Goal: Information Seeking & Learning: Learn about a topic

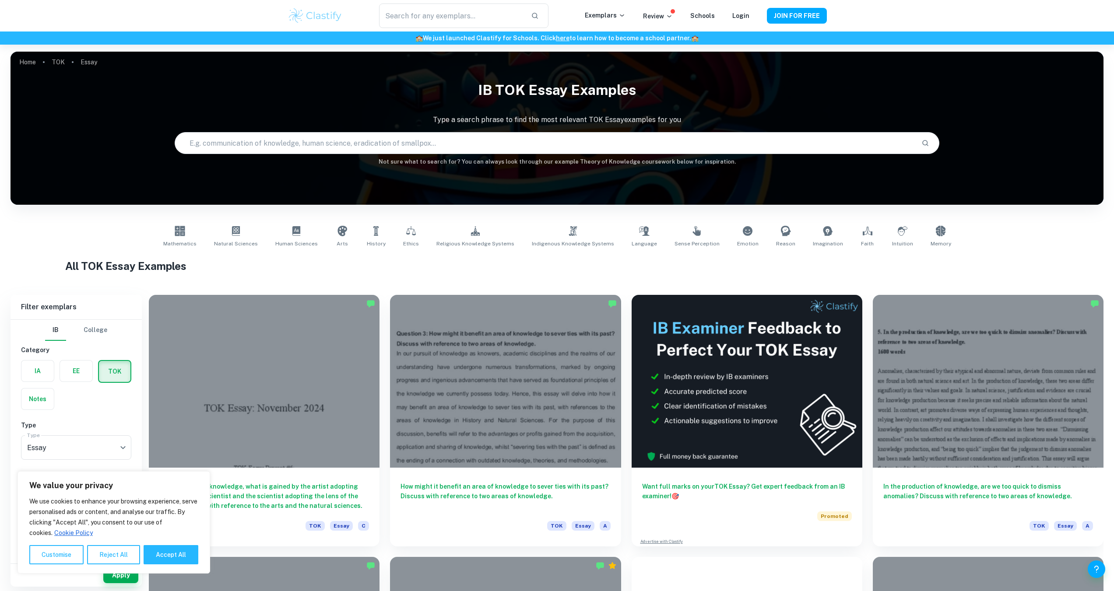
click at [345, 148] on input "text" at bounding box center [545, 143] width 740 height 25
type input "material"
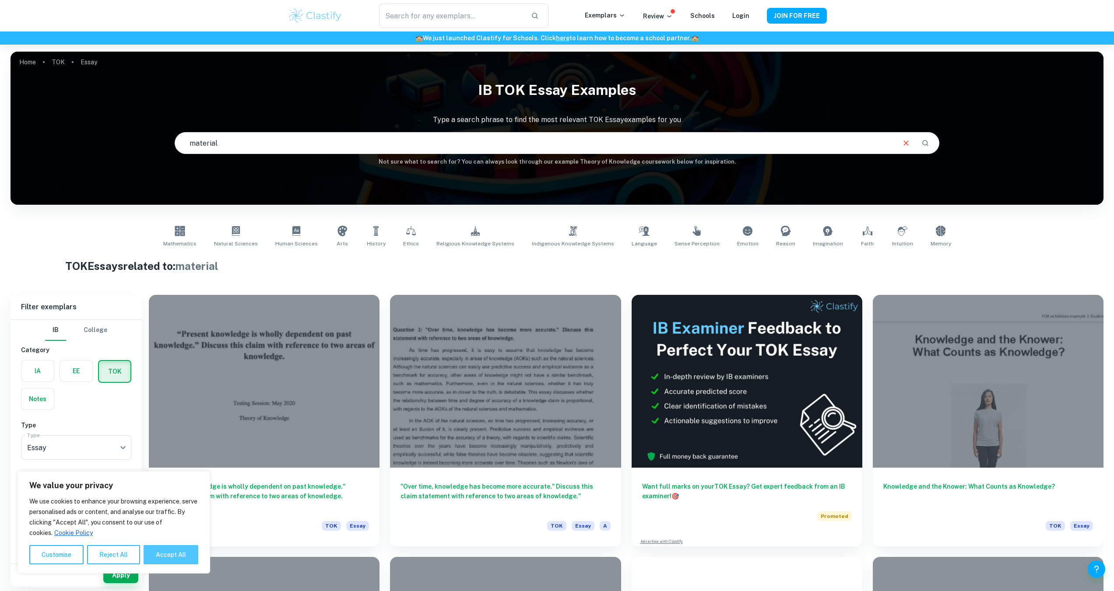
click at [152, 546] on button "Accept All" at bounding box center [171, 554] width 55 height 19
checkbox input "true"
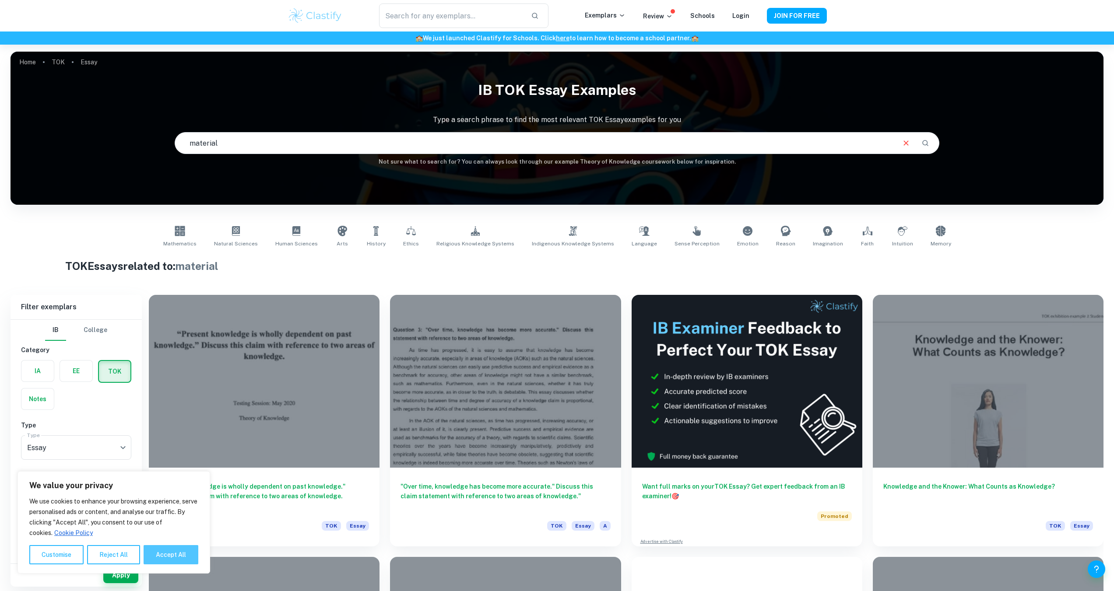
checkbox input "true"
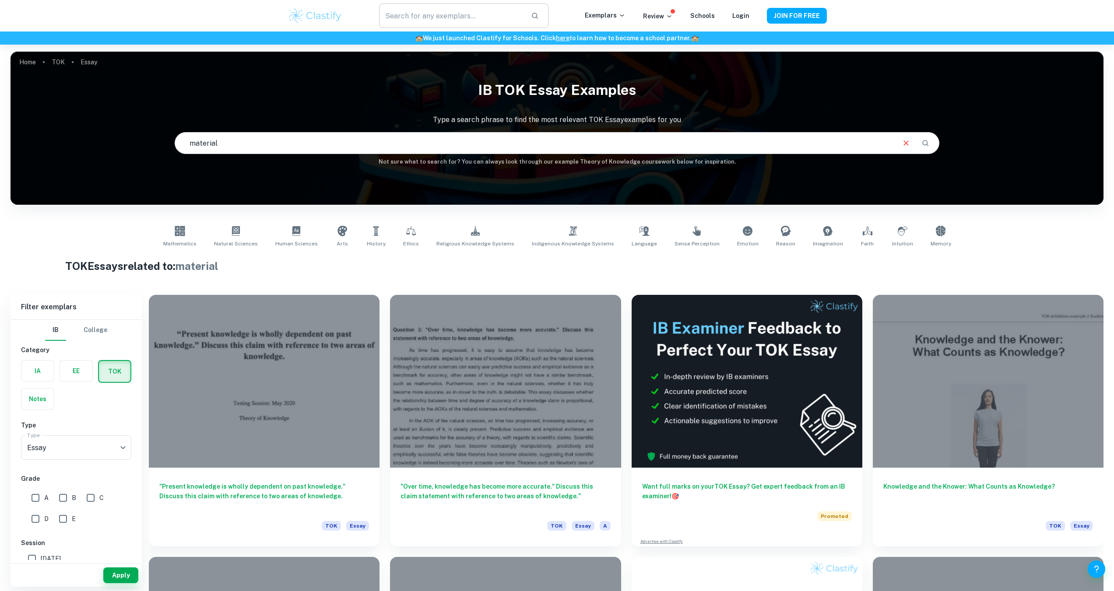
drag, startPoint x: 445, startPoint y: 10, endPoint x: 453, endPoint y: 21, distance: 13.8
click at [445, 10] on input "text" at bounding box center [451, 16] width 144 height 25
click at [360, 135] on input "material" at bounding box center [535, 143] width 720 height 25
paste input "How important are material tools in the production or acquisition of knowledge"
type input "How important are material tools in the production or acquisition of knowledge"
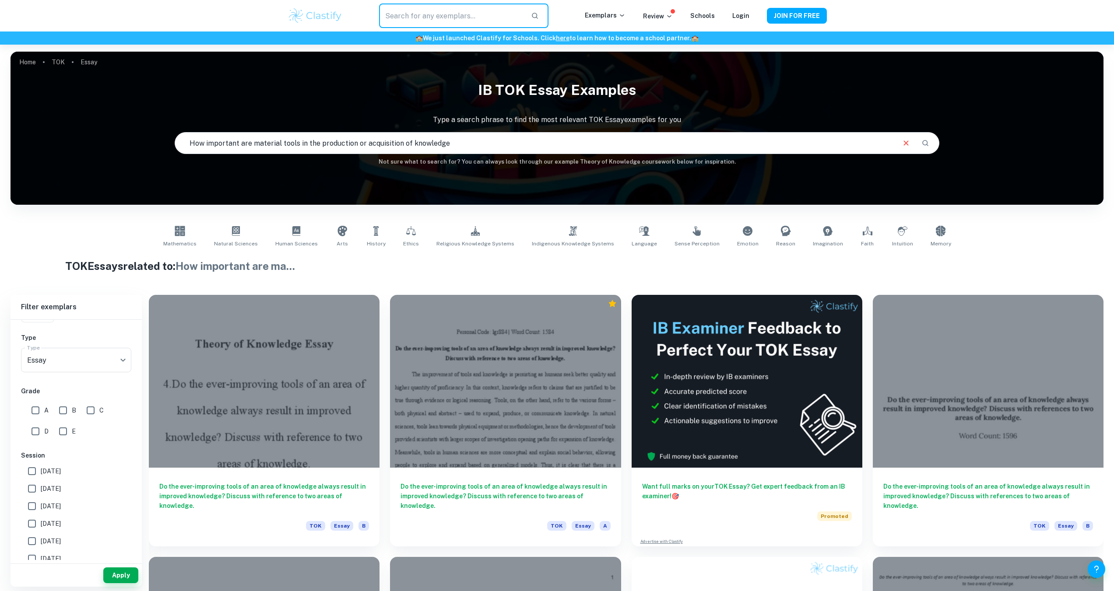
click at [475, 23] on input "text" at bounding box center [451, 16] width 144 height 25
paste input "How important are material tools in the production or acquisition of knowledge"
type input "How important are material tools in the production or acquisition of knowledge"
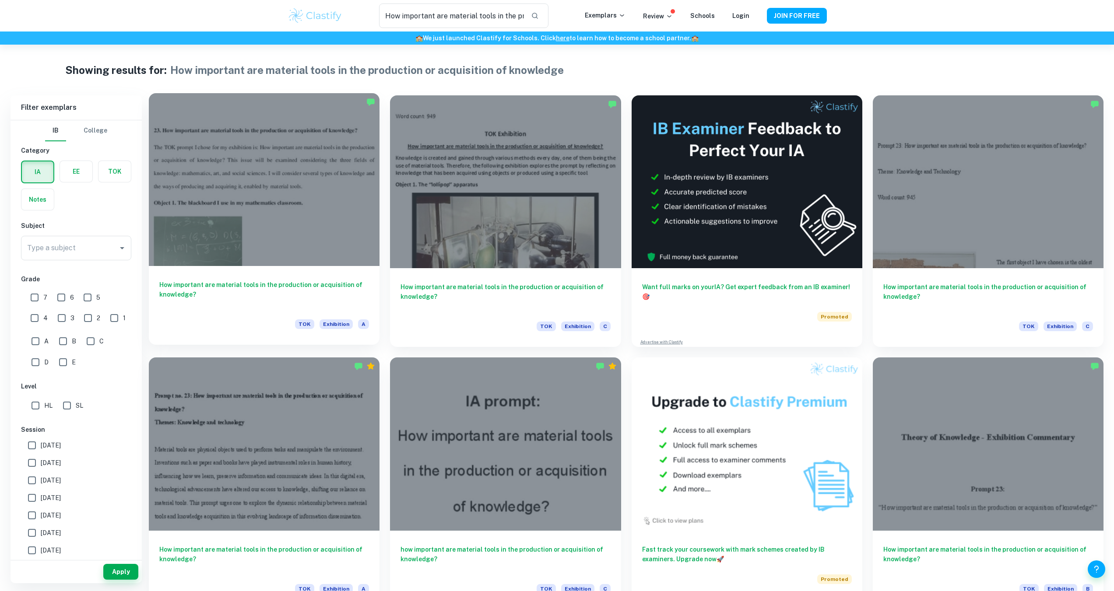
click at [357, 236] on div at bounding box center [264, 179] width 231 height 173
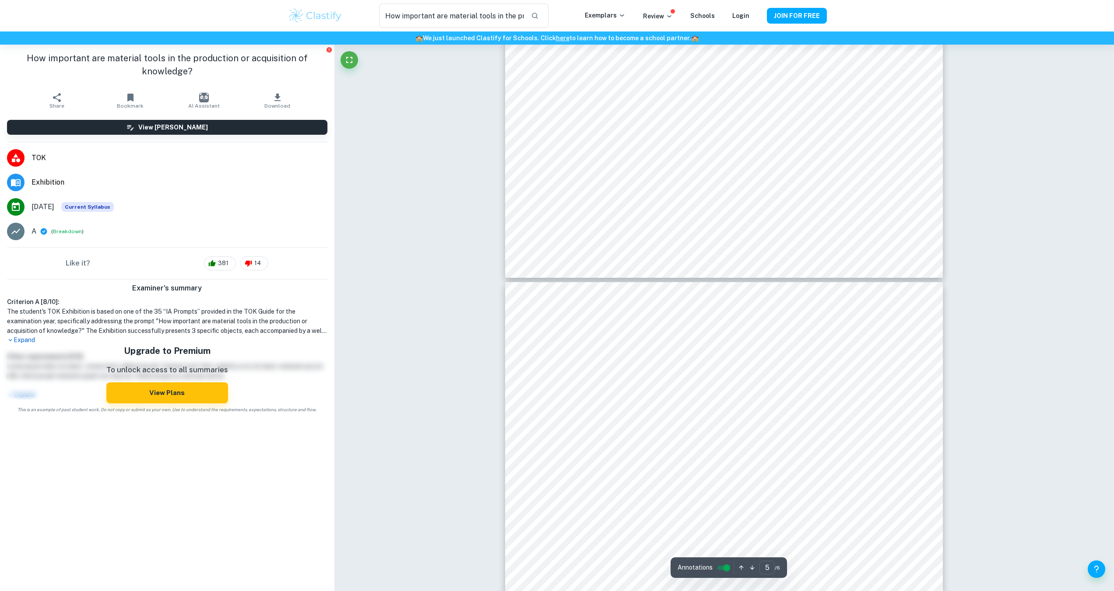
type input "6"
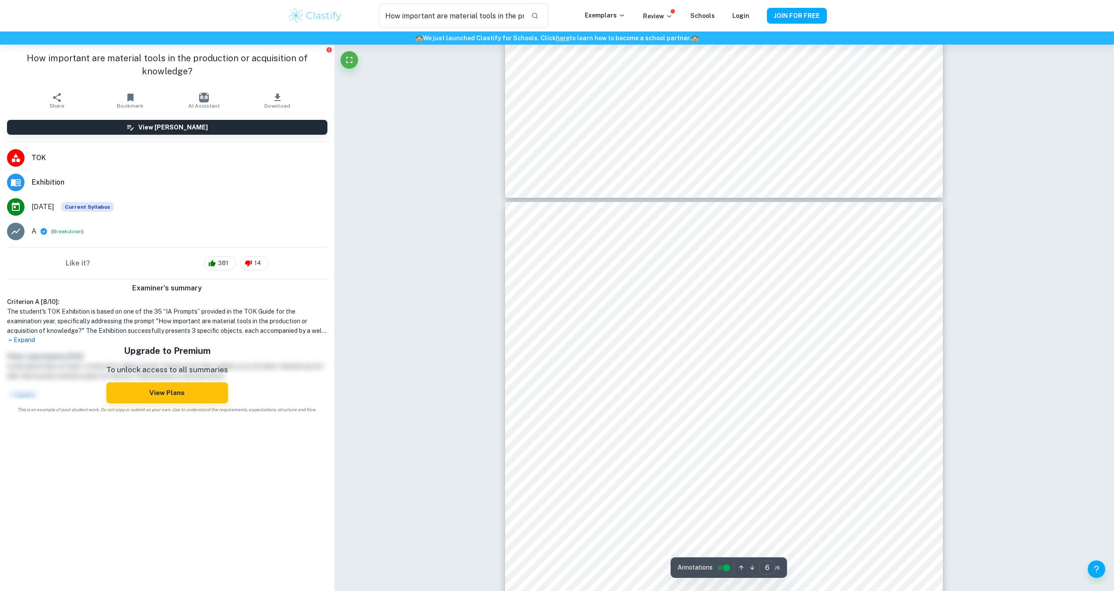
scroll to position [3032, 0]
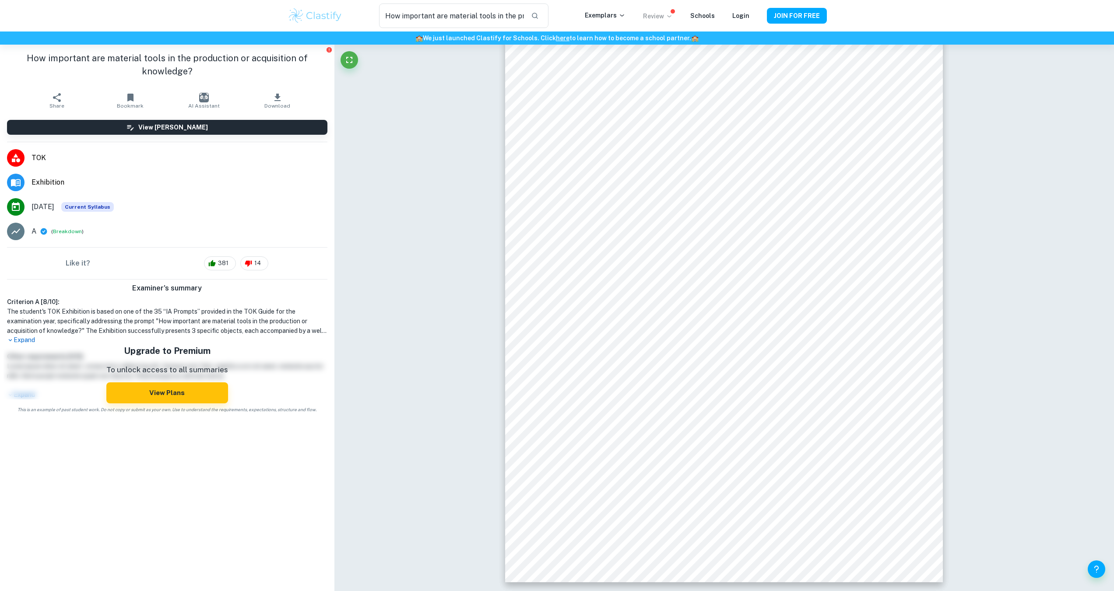
click at [649, 17] on p "Review" at bounding box center [658, 16] width 30 height 10
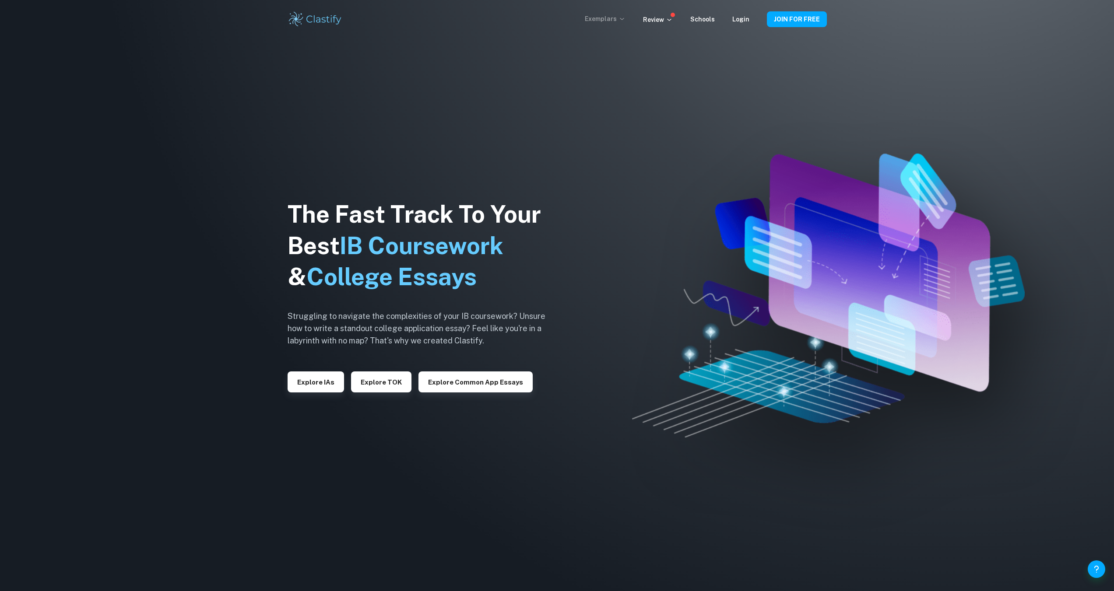
click at [595, 19] on p "Exemplars" at bounding box center [605, 19] width 41 height 10
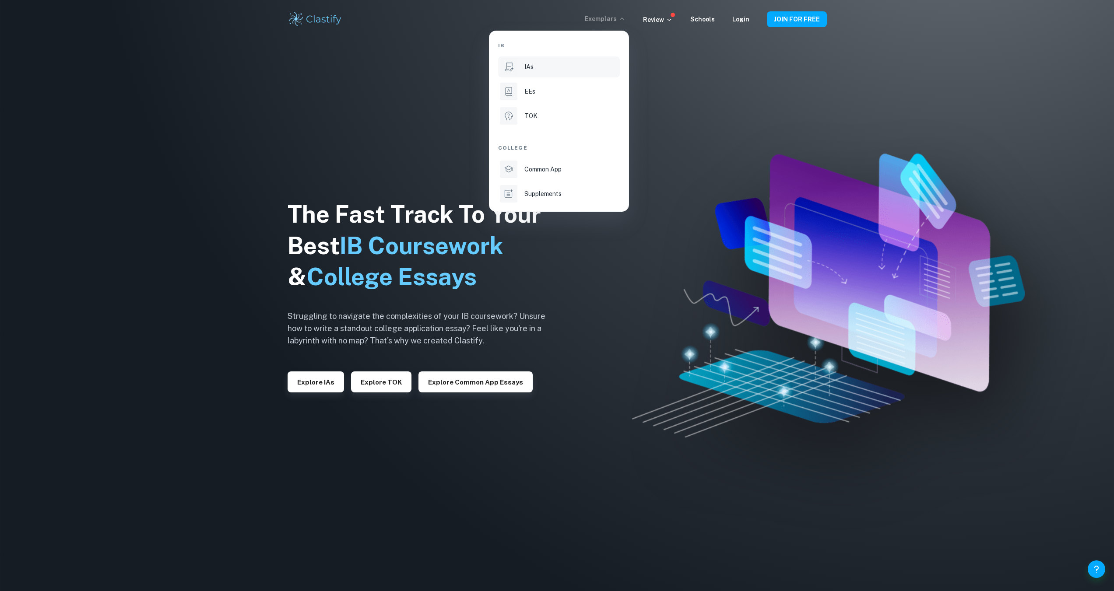
click at [548, 70] on div "IAs" at bounding box center [571, 67] width 94 height 10
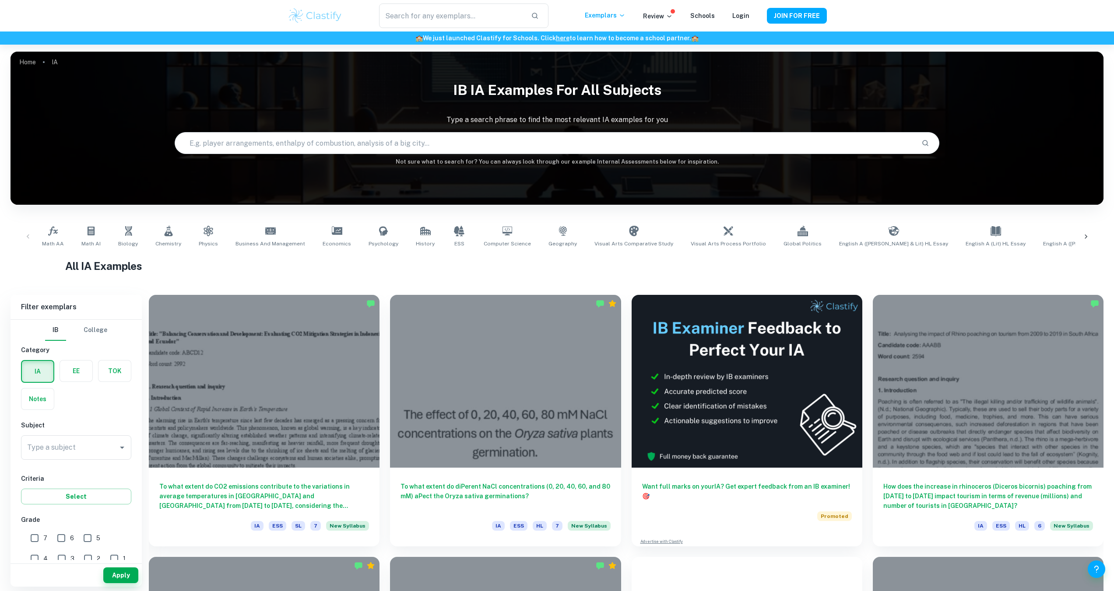
click at [501, 152] on input "text" at bounding box center [545, 143] width 740 height 25
paste input ".¿En qué medida son importantes las herramientas materiales en la producción o …"
type input ".¿En qué medida son importantes las herramientas materiales en la producción o …"
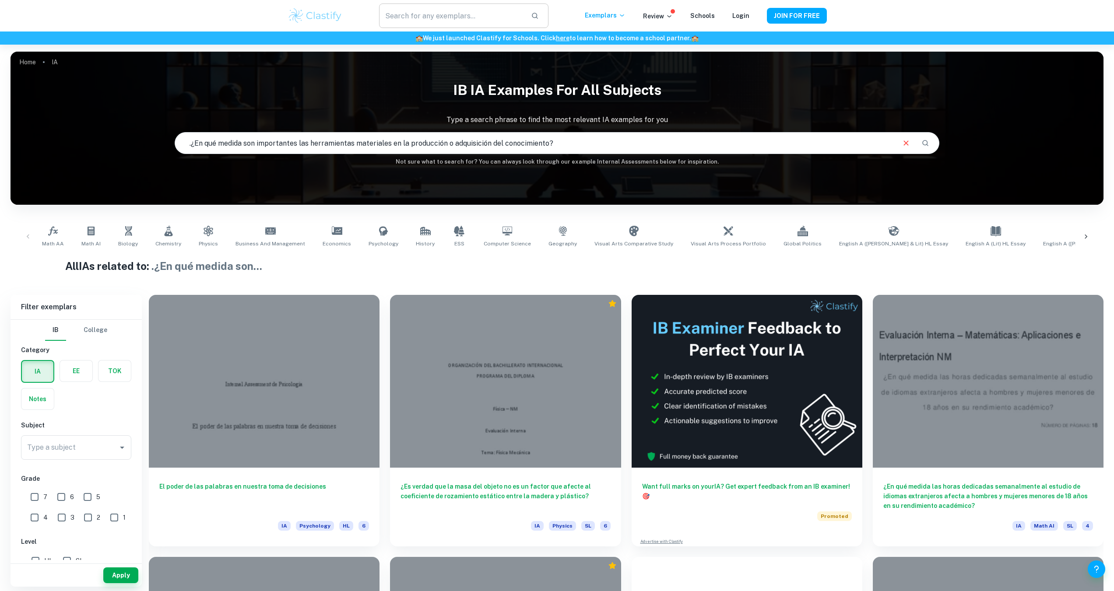
click at [452, 22] on input "text" at bounding box center [451, 16] width 144 height 25
paste input ".¿En qué medida son importantes las herramientas materiales en la producción o …"
type input ".¿En qué medida son importantes las herramientas materiales en la producción o …"
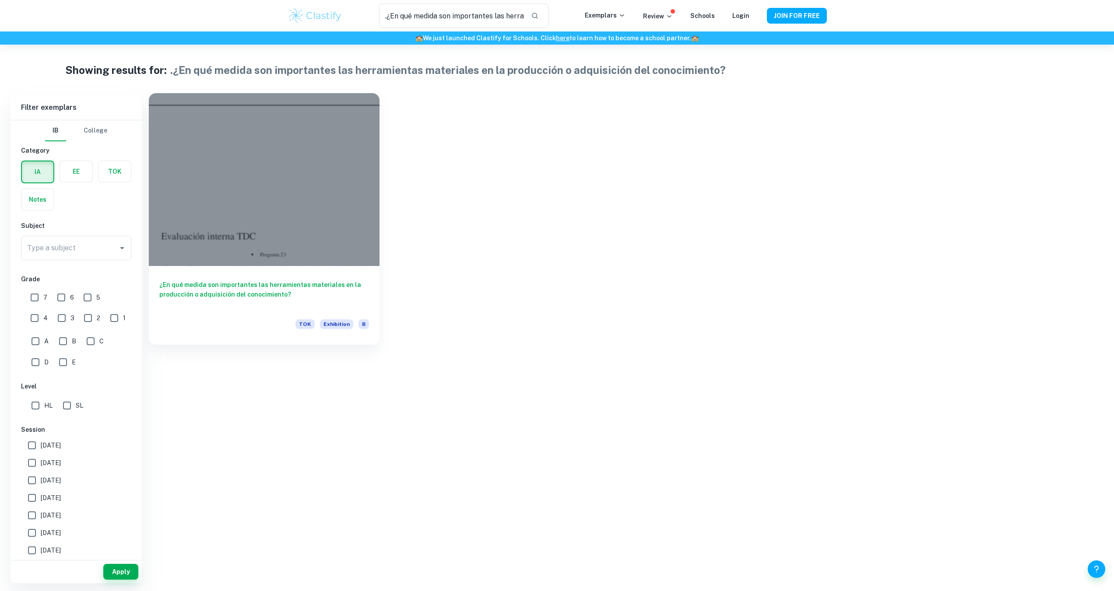
click at [363, 169] on div at bounding box center [264, 179] width 231 height 173
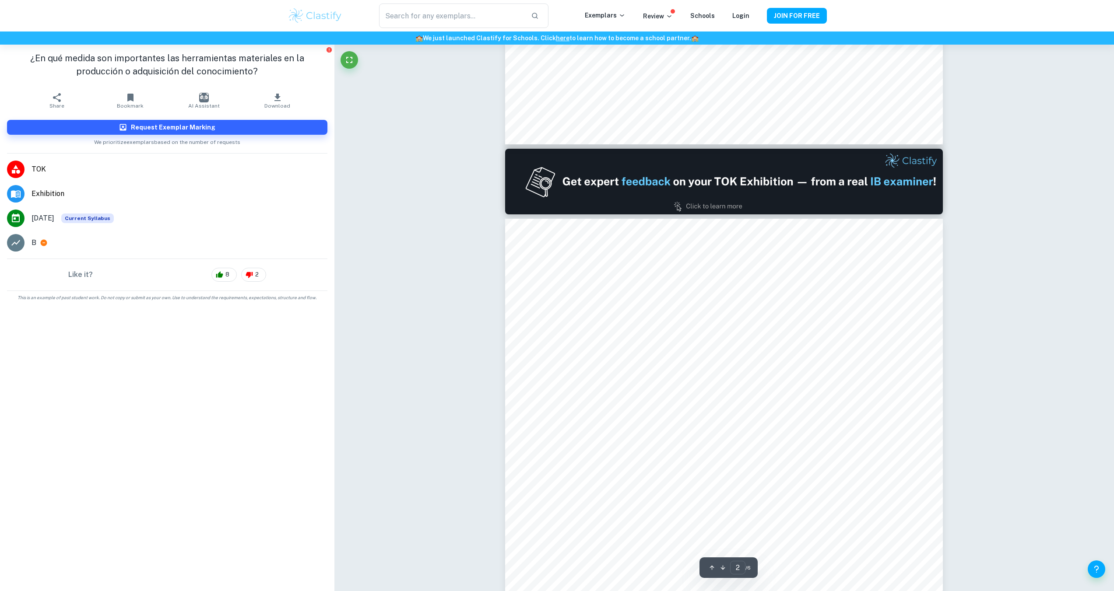
scroll to position [700, 0]
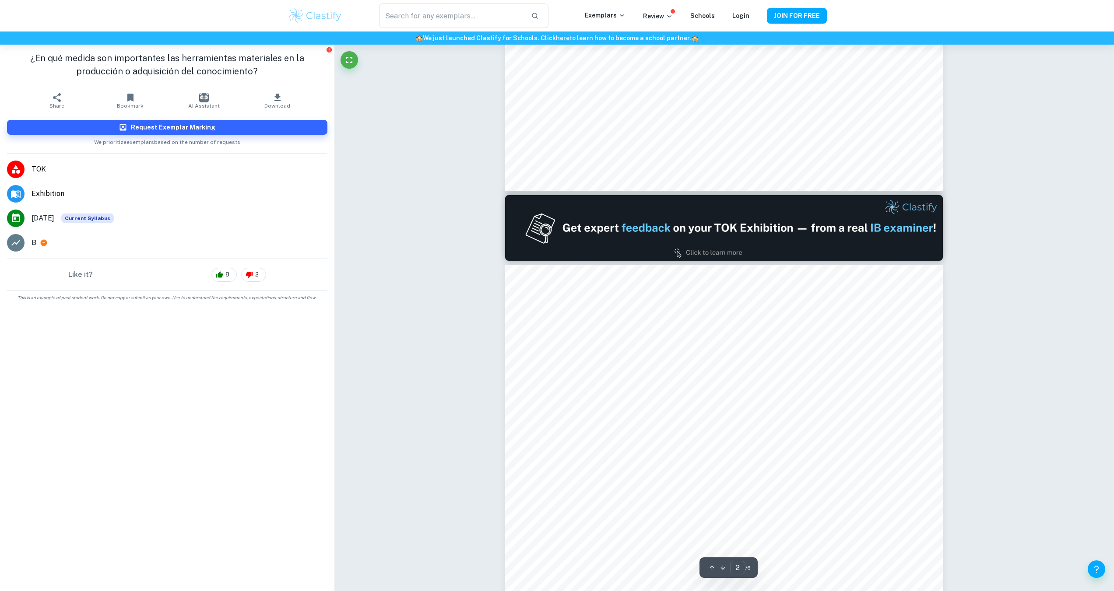
type input "1"
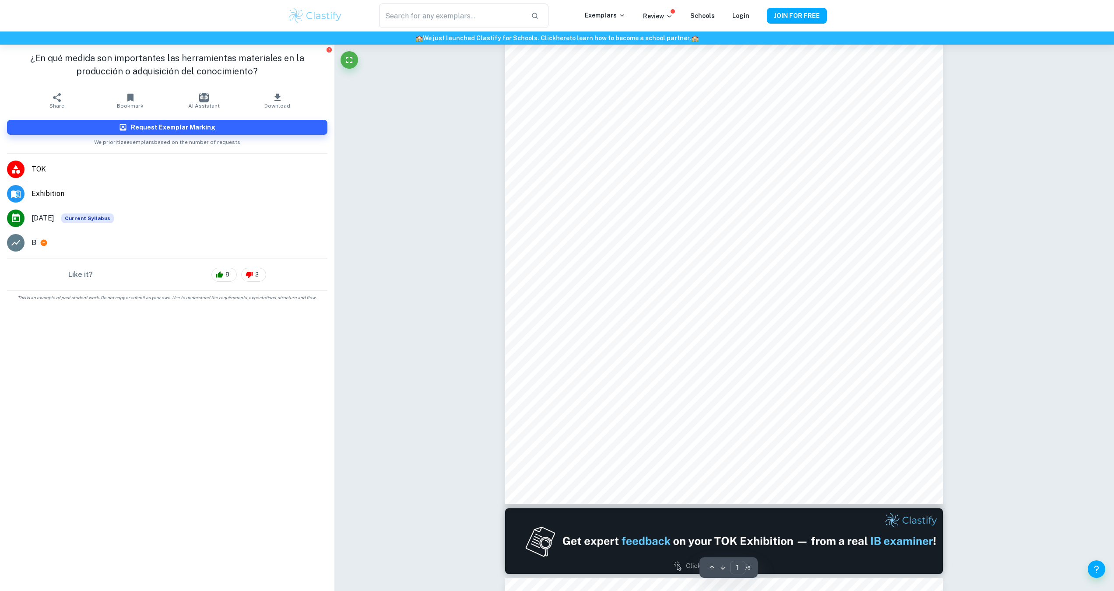
scroll to position [131, 0]
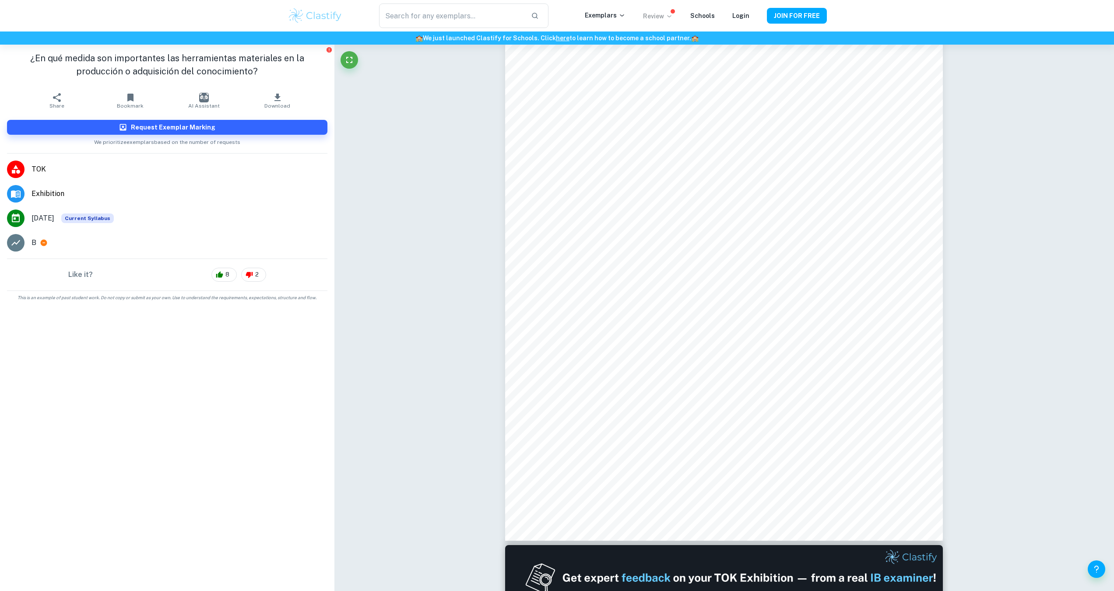
click at [660, 16] on p "Review" at bounding box center [658, 16] width 30 height 10
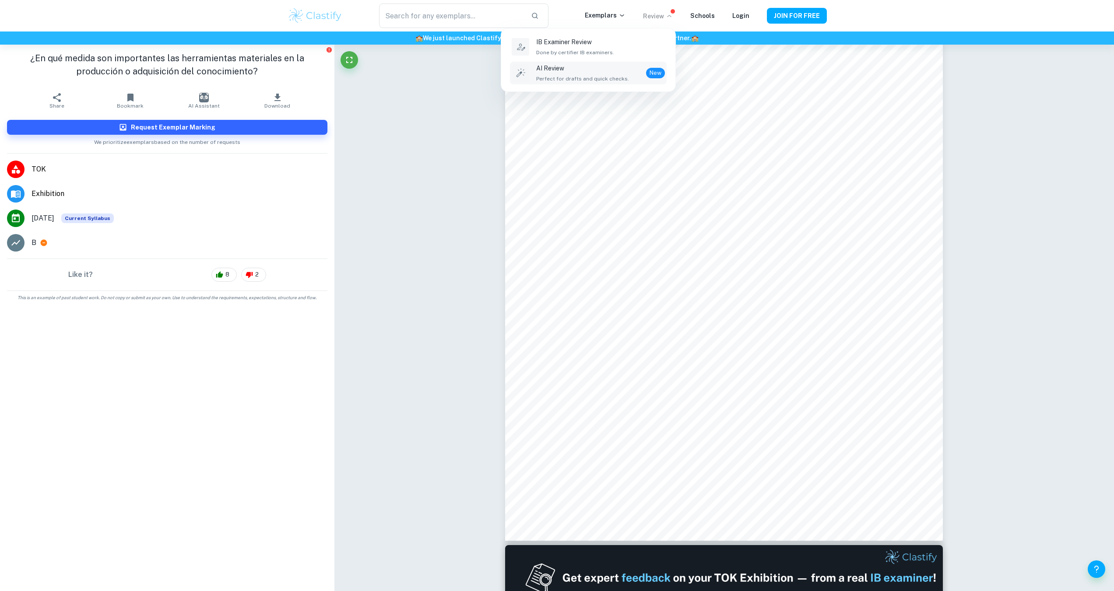
click at [630, 69] on div "AI Review Perfect for drafts and quick checks. New" at bounding box center [600, 72] width 129 height 19
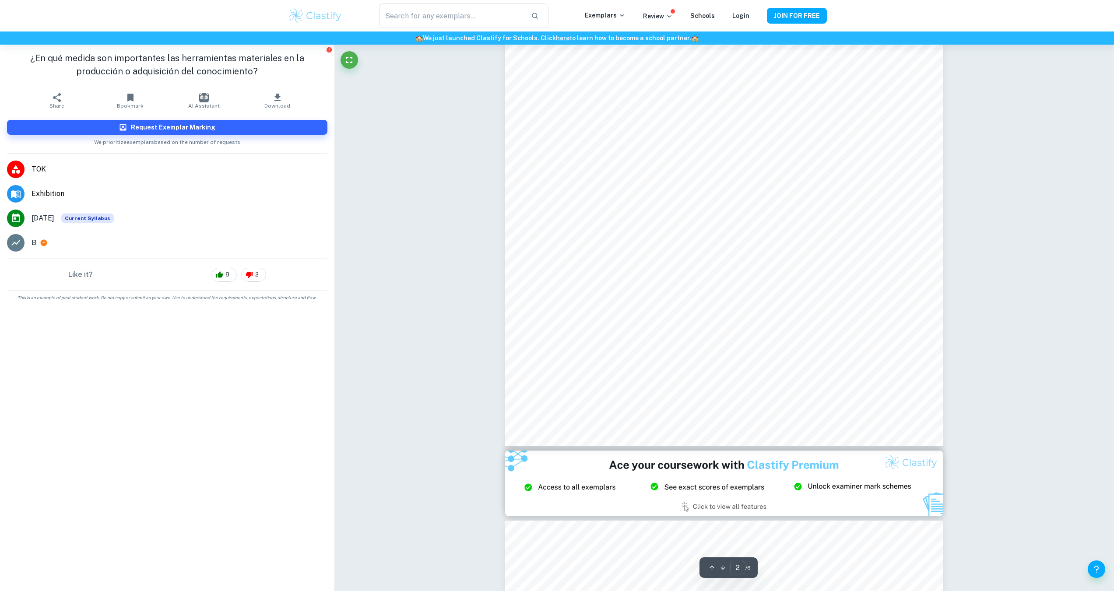
scroll to position [1270, 0]
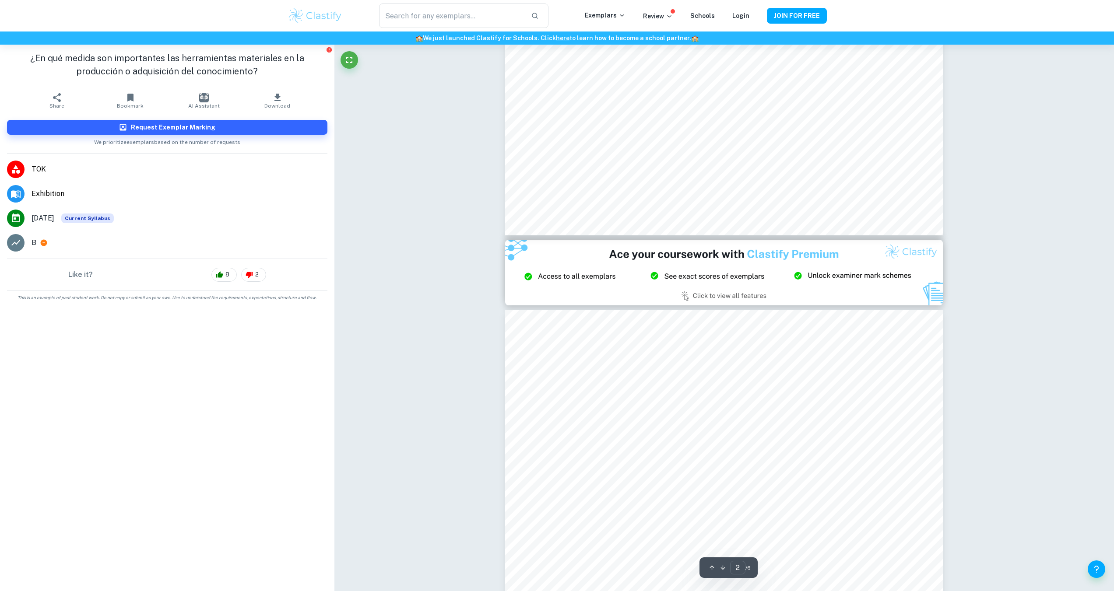
type input "3"
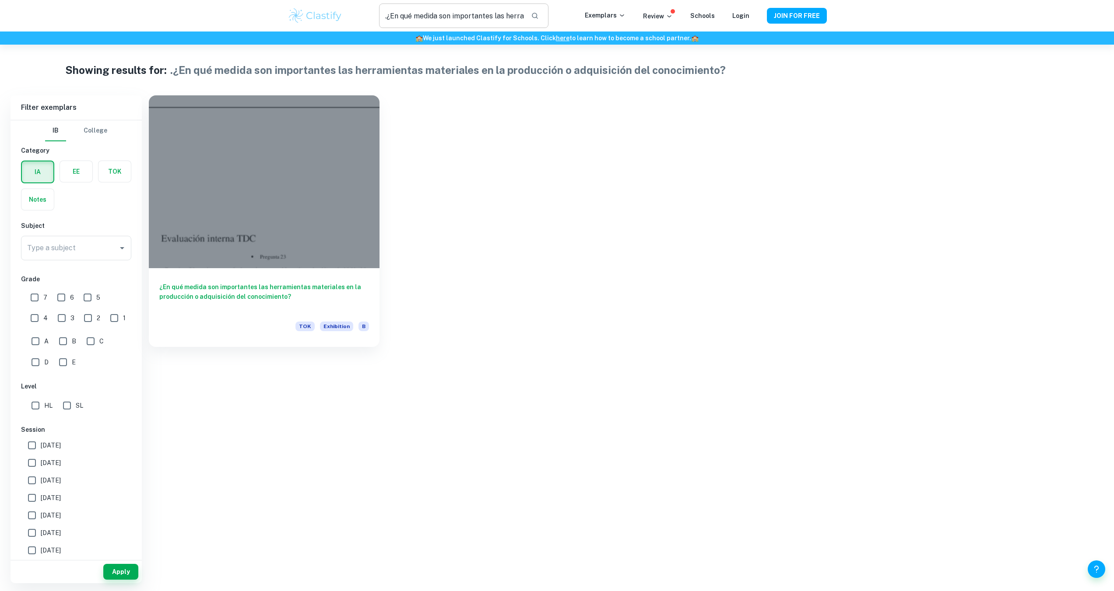
click at [447, 19] on input ".¿En qué medida son importantes las herramientas materiales en la producción o …" at bounding box center [451, 16] width 144 height 25
paste input "How important are material tools in the production or acquisition of knowledge"
type input "How important are material tools in the production or acquisition of knowledge"
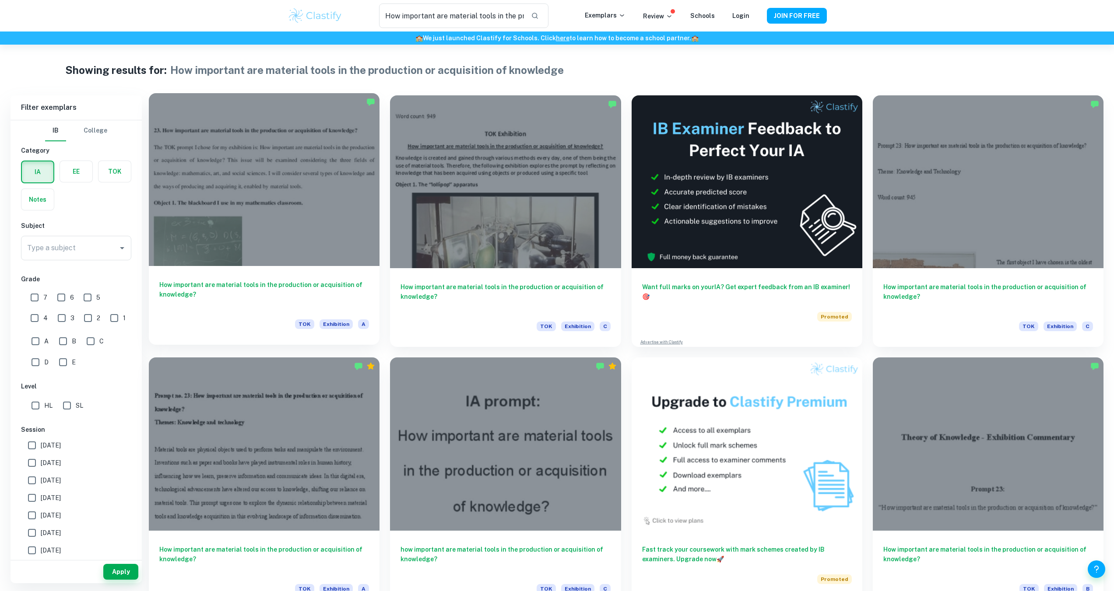
click at [316, 294] on h6 "How important are material tools in the production or acquisition of knowledge?" at bounding box center [264, 294] width 210 height 29
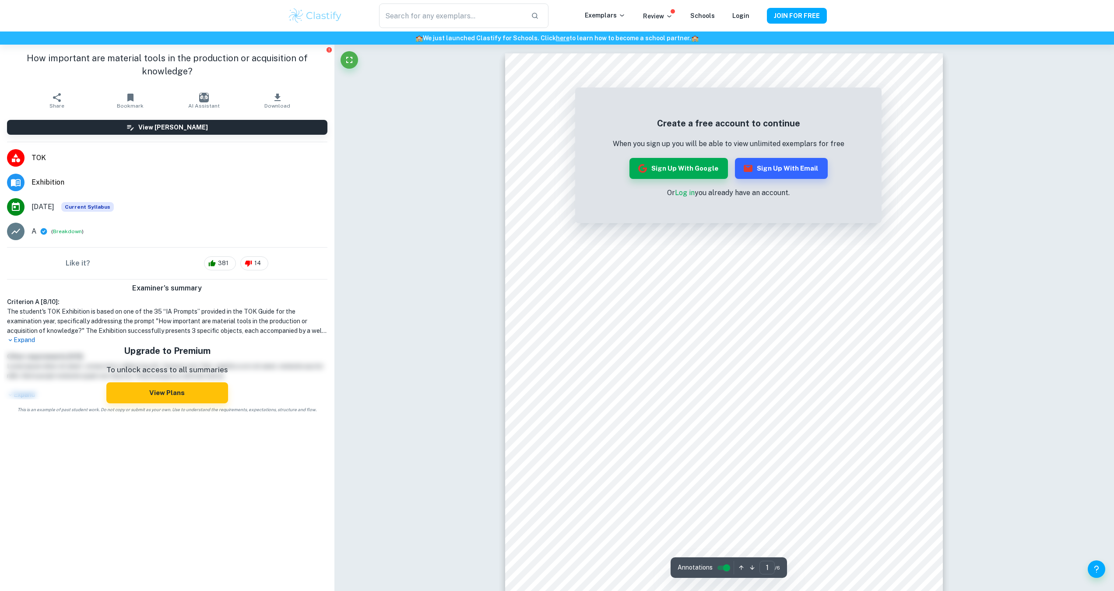
click at [270, 96] on button "Download" at bounding box center [278, 100] width 74 height 25
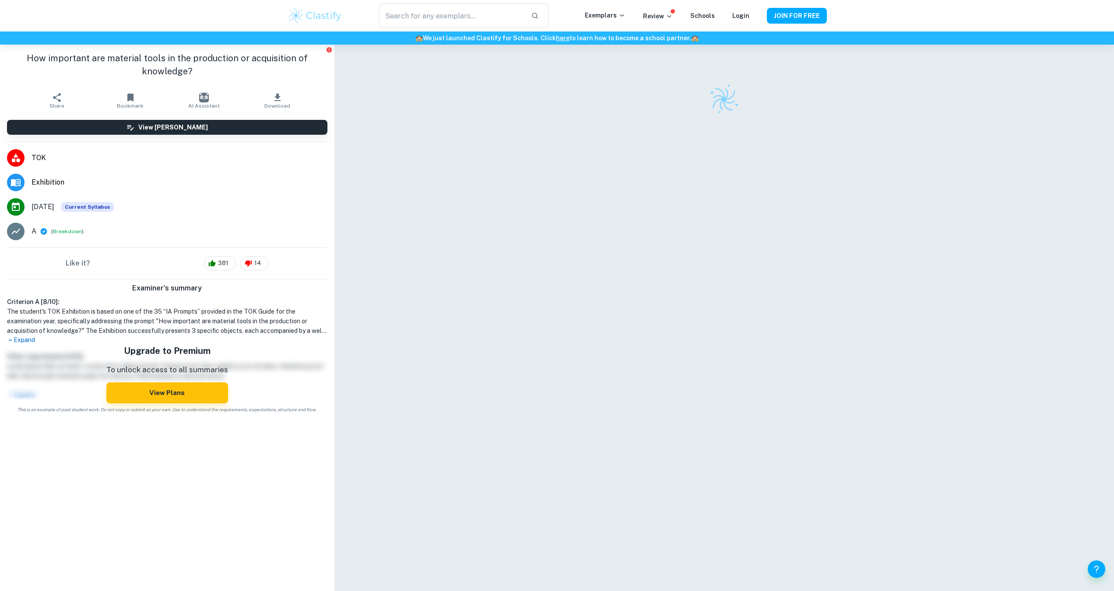
click at [291, 95] on button "Download" at bounding box center [278, 100] width 74 height 25
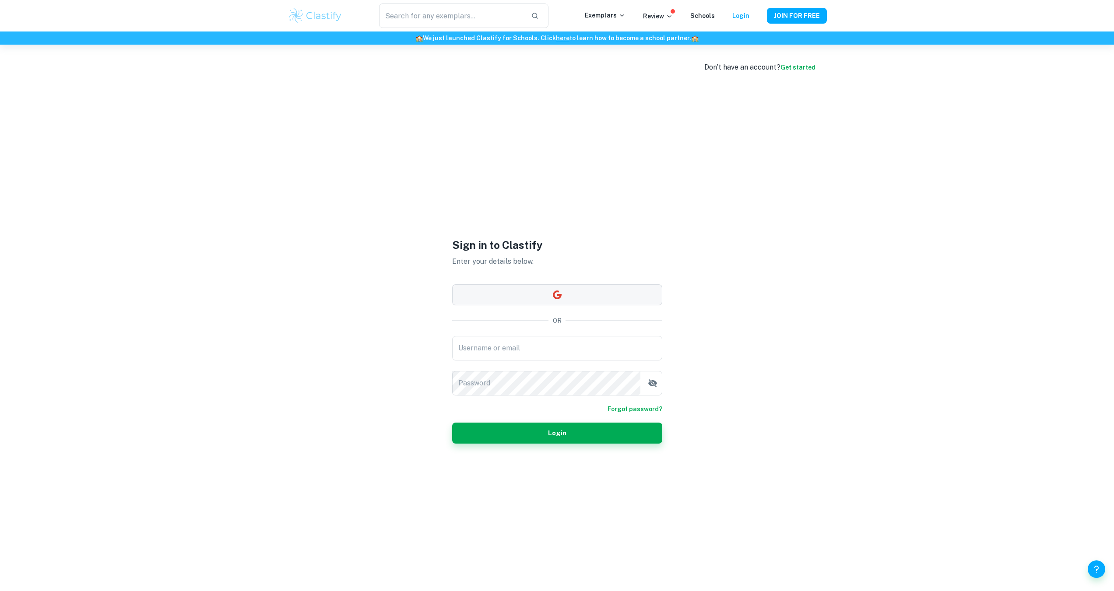
click at [538, 294] on button "button" at bounding box center [557, 295] width 210 height 21
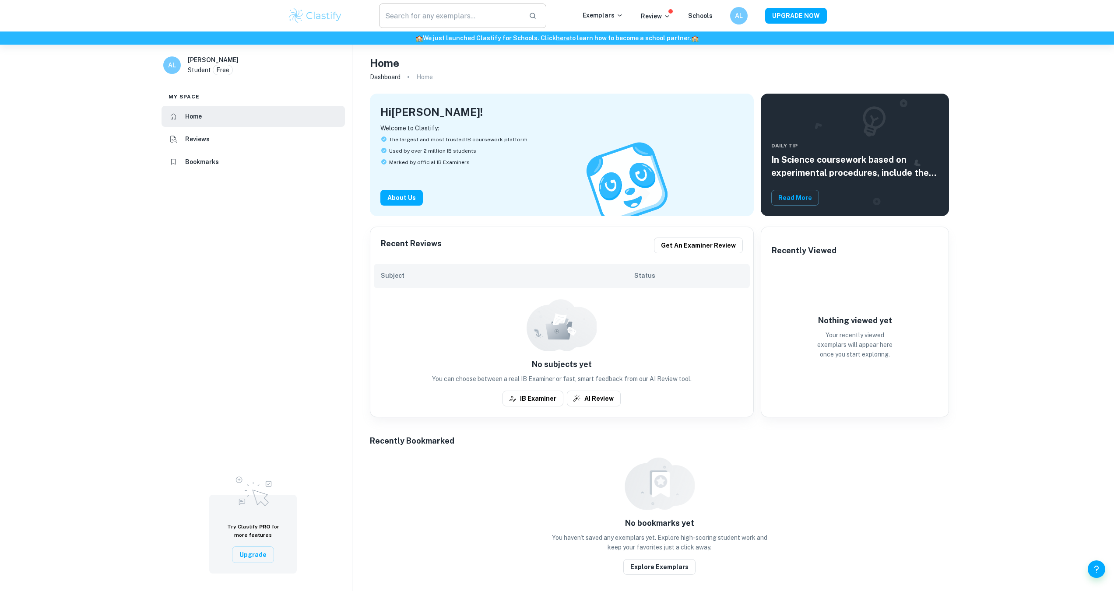
click at [425, 17] on input "text" at bounding box center [450, 16] width 143 height 25
paste input "How important are material tools in the production or acquisition of knowledge"
type input "How important are material tools in the production or acquisition of knowledge"
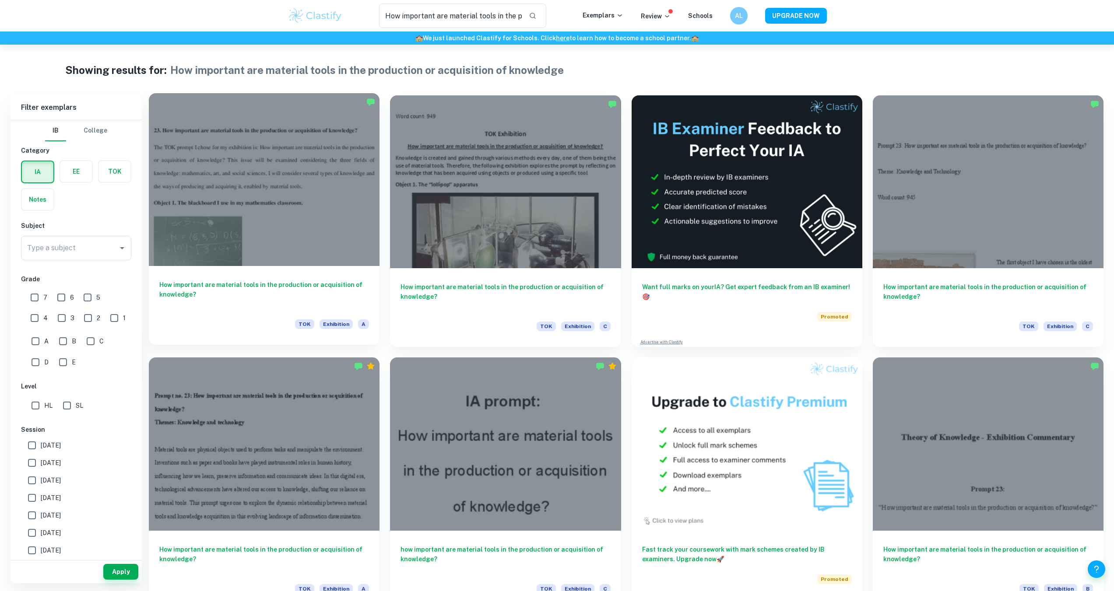
click at [327, 218] on div at bounding box center [264, 179] width 231 height 173
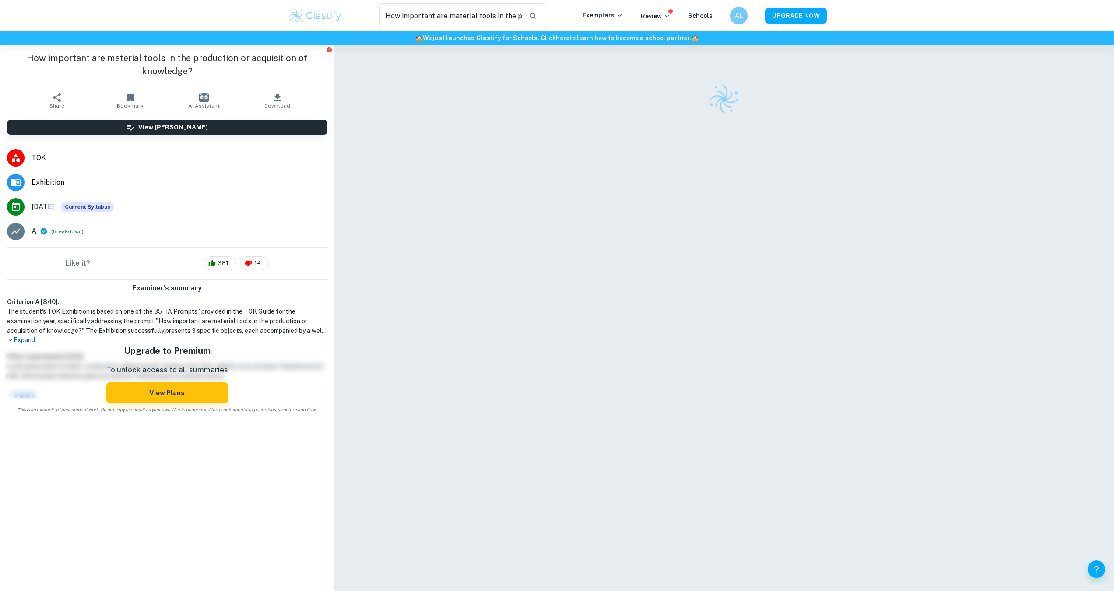
click at [279, 106] on span "Download" at bounding box center [277, 106] width 26 height 6
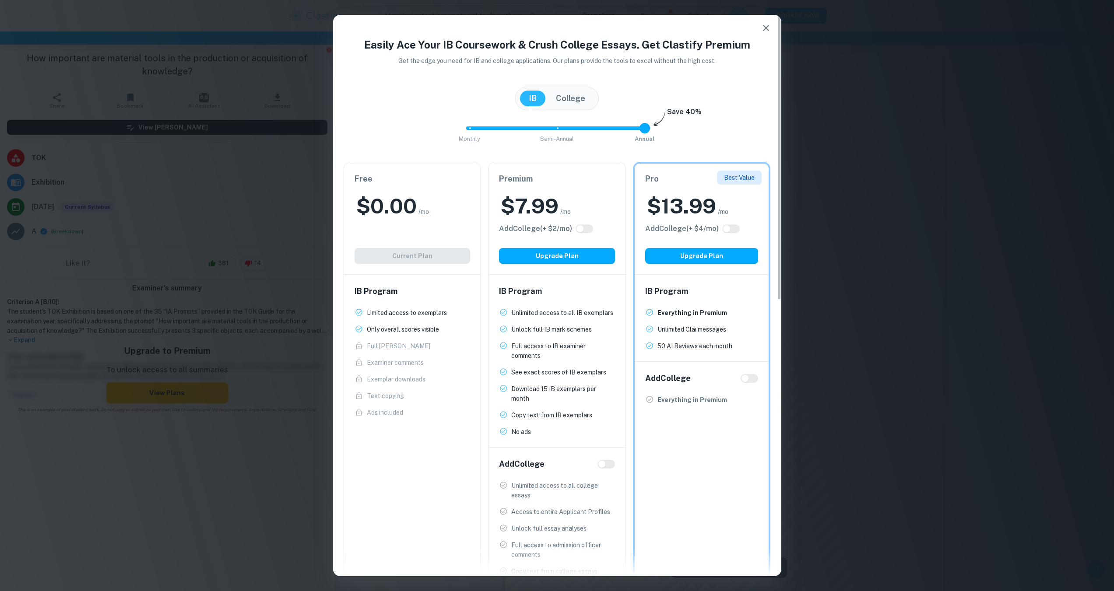
click at [263, 189] on div "Easily Ace Your IB Coursework & Crush College Essays. Get Clastify Premium Get …" at bounding box center [557, 295] width 1114 height 591
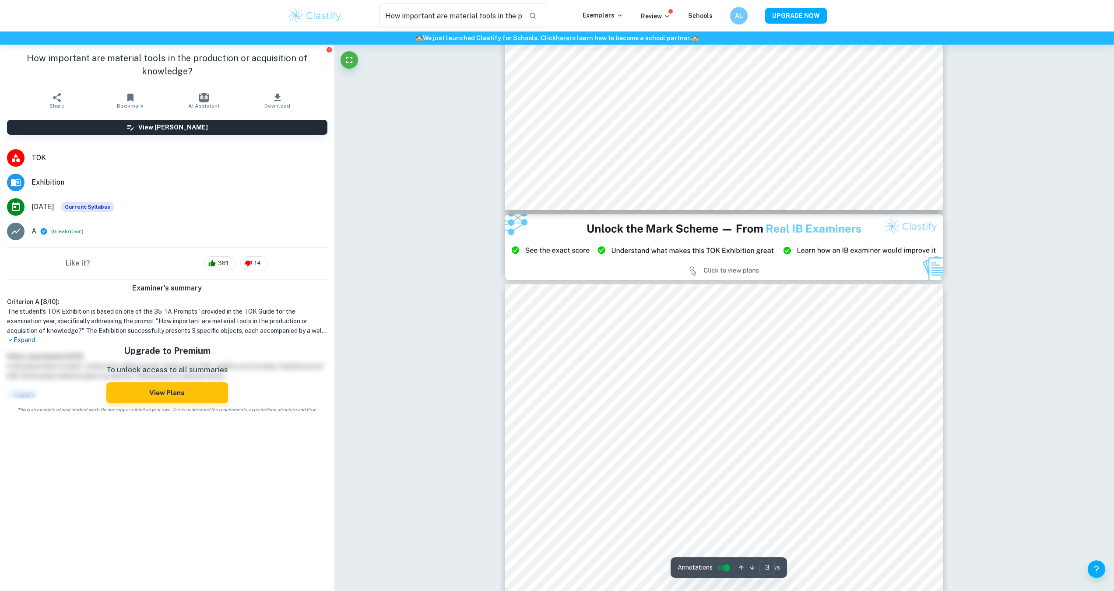
scroll to position [1445, 0]
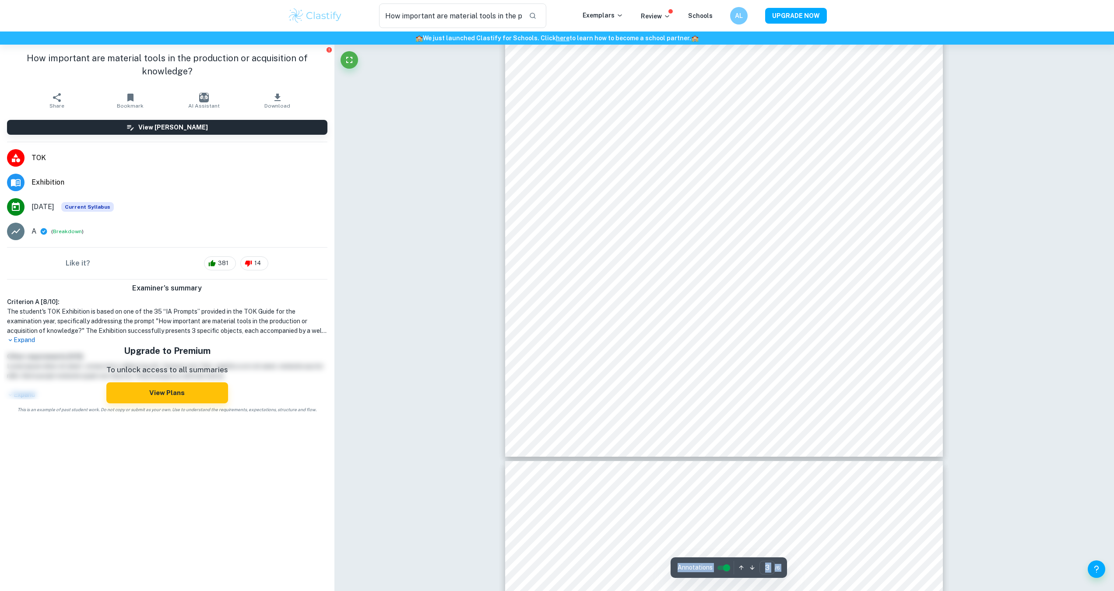
click at [656, 292] on div "Correct Criterion A The work is based on one of the 35 Prompts released by the …" at bounding box center [724, 389] width 780 height 3579
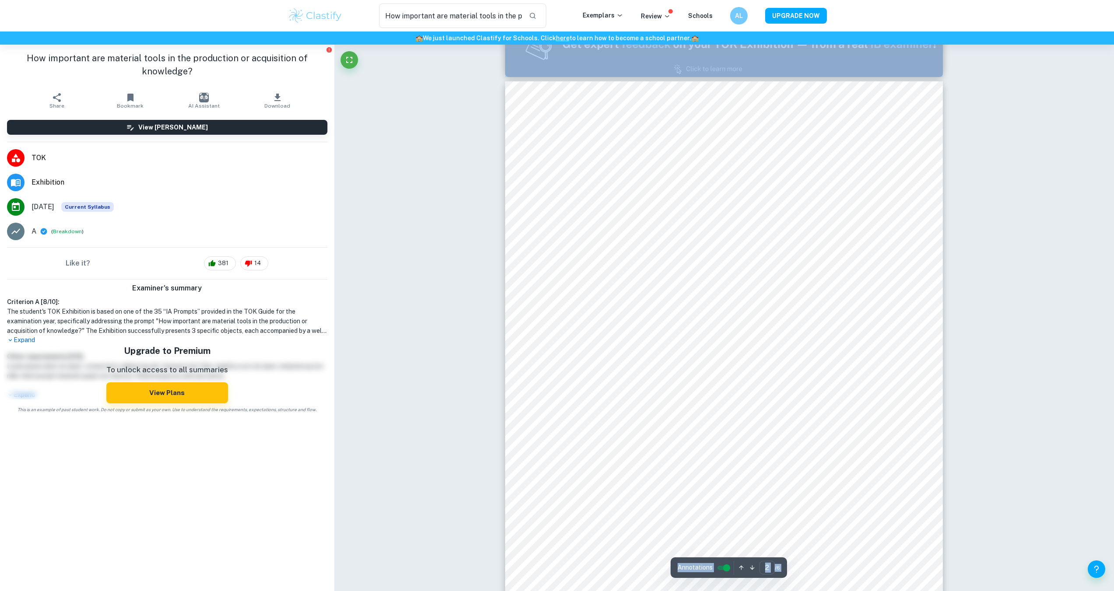
scroll to position [919, 0]
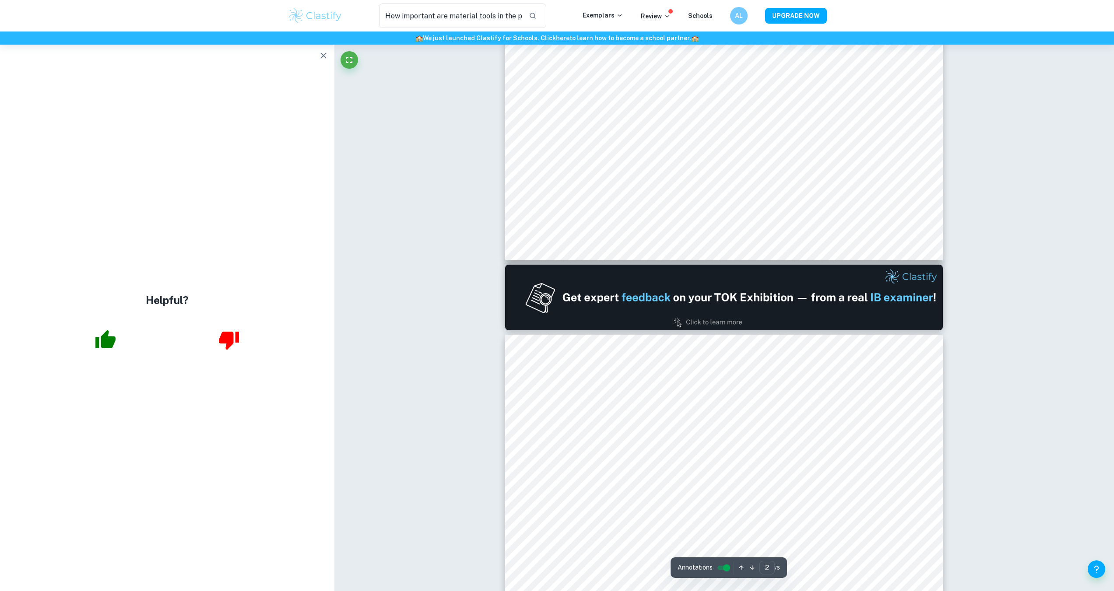
scroll to position [405, 0]
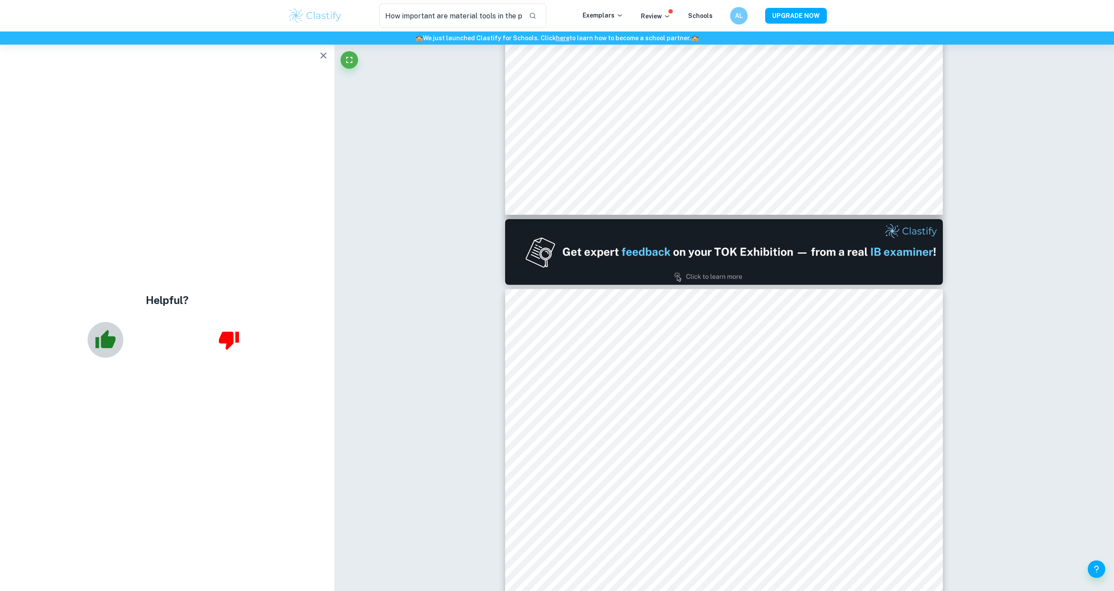
click at [106, 350] on icon "button" at bounding box center [106, 340] width 22 height 22
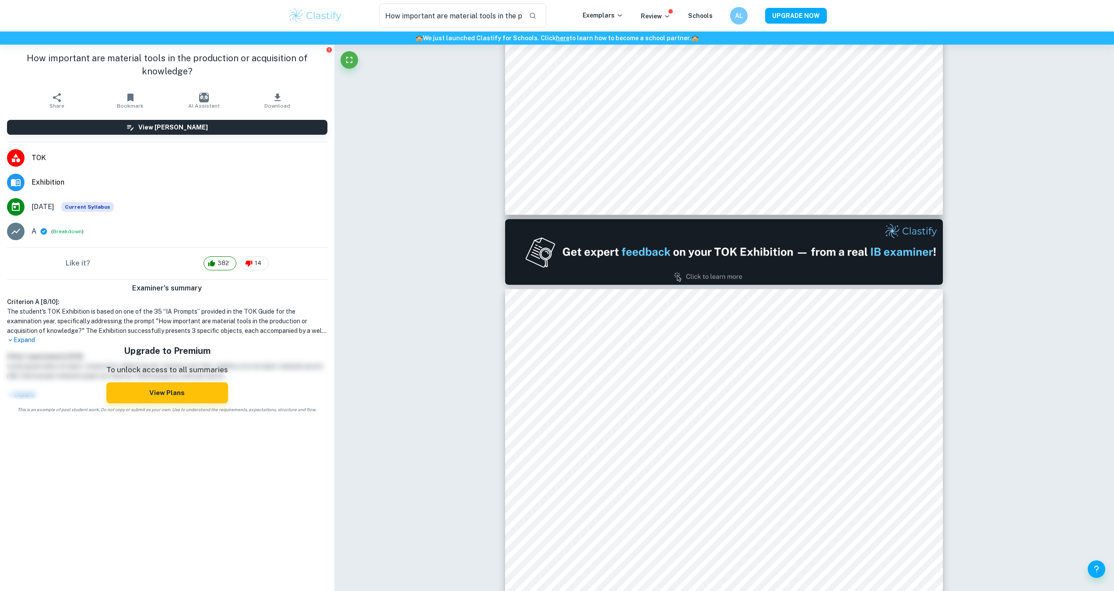
click at [37, 338] on p "Expand" at bounding box center [167, 340] width 320 height 9
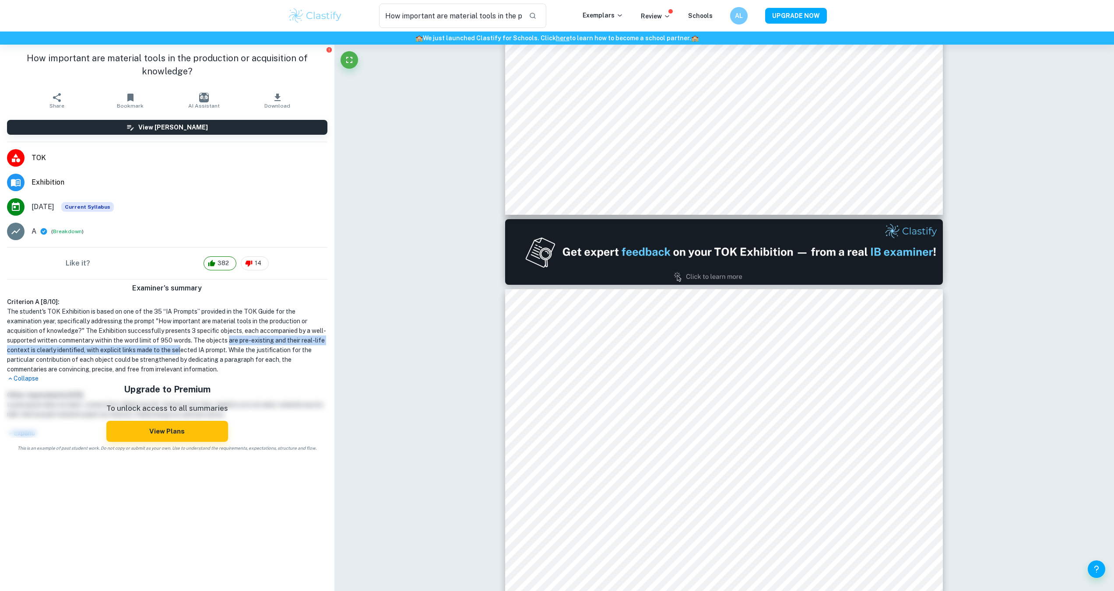
drag, startPoint x: 187, startPoint y: 347, endPoint x: 231, endPoint y: 345, distance: 43.8
click at [231, 345] on h1 "The student's TOK Exhibition is based on one of the 35 “IA Prompts” provided in…" at bounding box center [167, 340] width 320 height 67
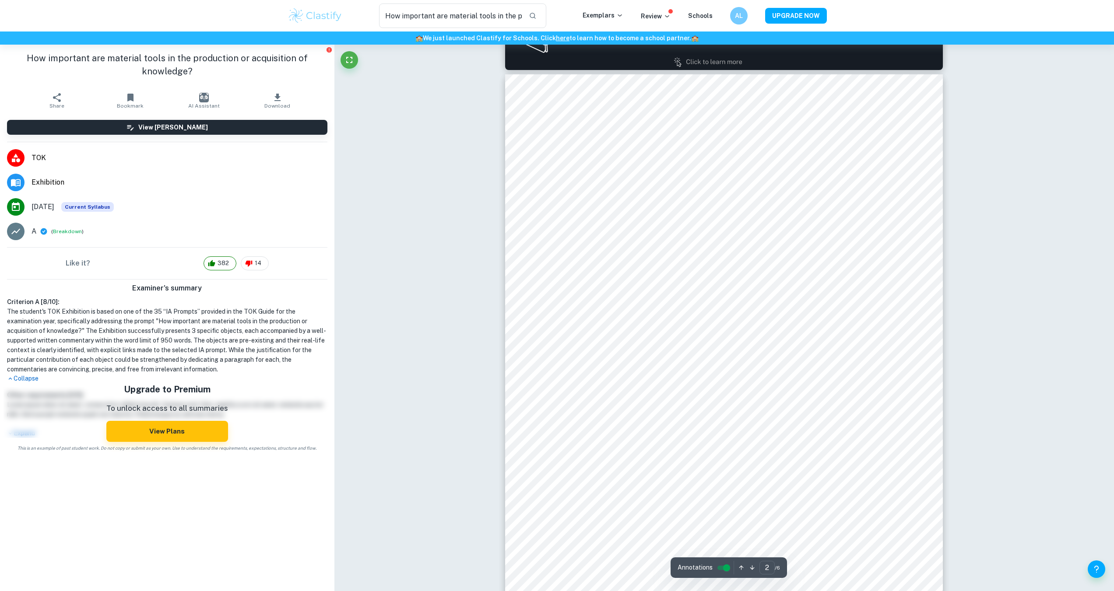
scroll to position [624, 0]
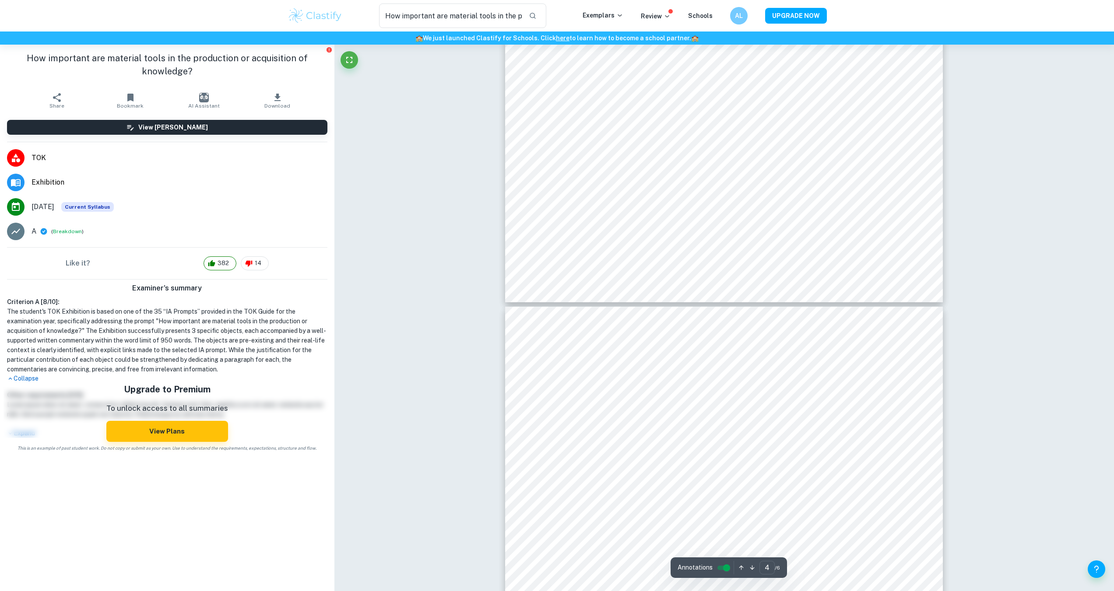
type input "5"
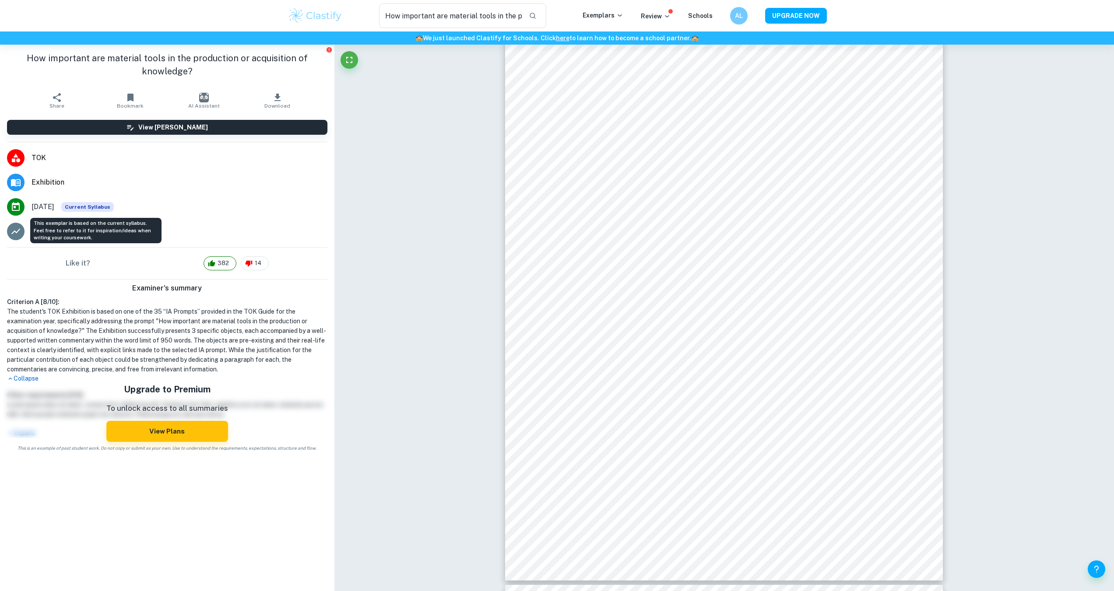
click at [97, 204] on span "Current Syllabus" at bounding box center [87, 207] width 53 height 10
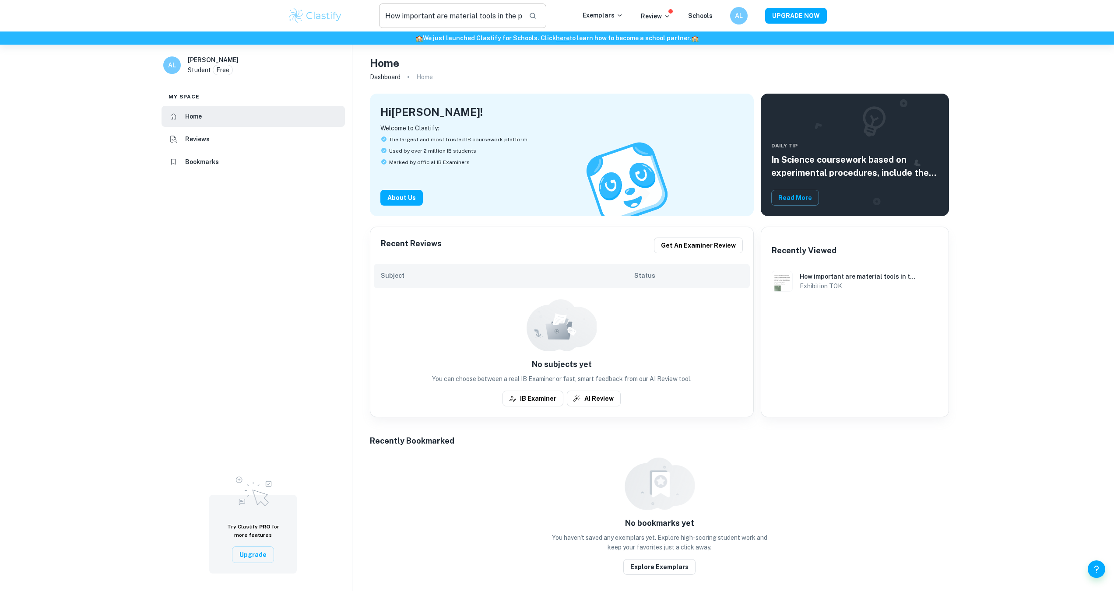
click at [420, 19] on input "How important are material tools in the production or acquisition of knowledge" at bounding box center [450, 16] width 143 height 25
paste input "Puntos observados en varios ensayos de prueba interna Introducción corta y prec…"
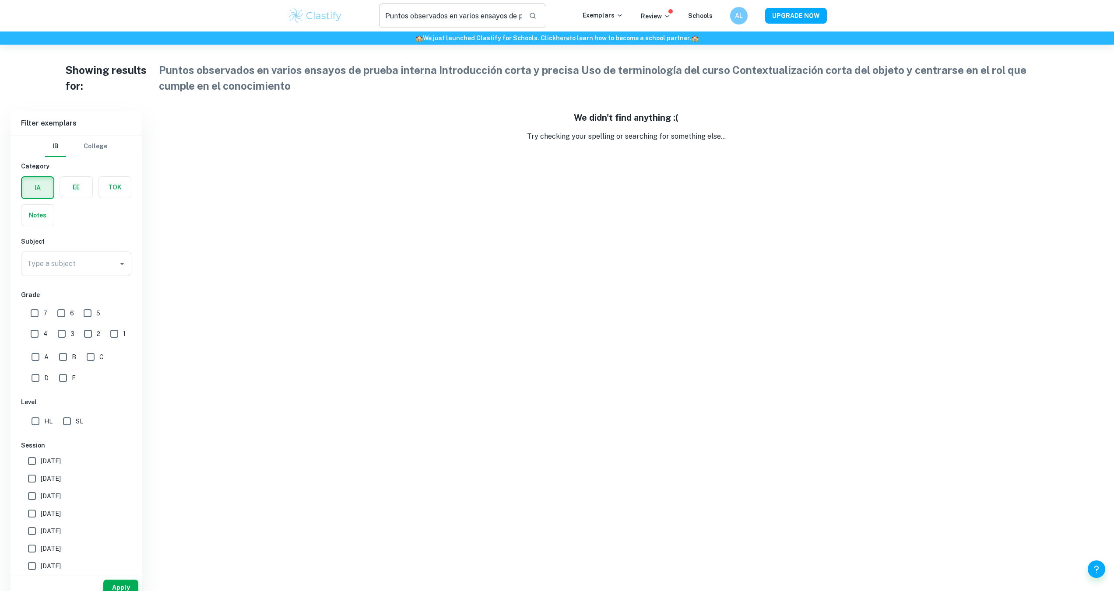
click at [483, 16] on input "Puntos observados en varios ensayos de prueba interna Introducción corta y prec…" at bounding box center [450, 16] width 143 height 25
paste input "¿En qué medida son importantes las herramientas materiales en la producción o a…"
type input "¿En qué medida son importantes las herramientas materiales en la producción o a…"
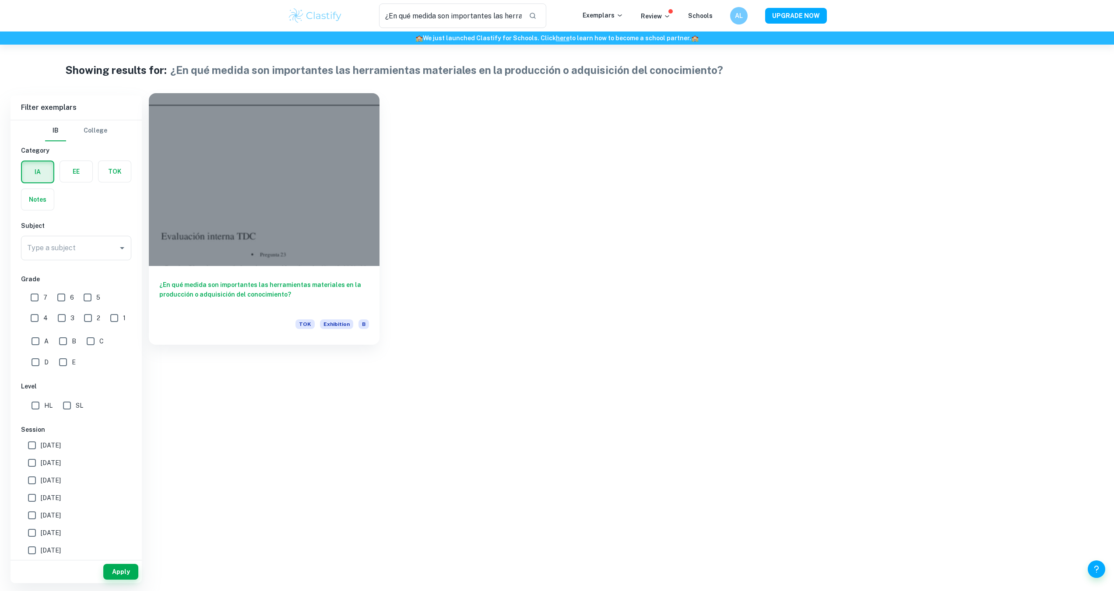
click at [239, 200] on div at bounding box center [264, 179] width 231 height 173
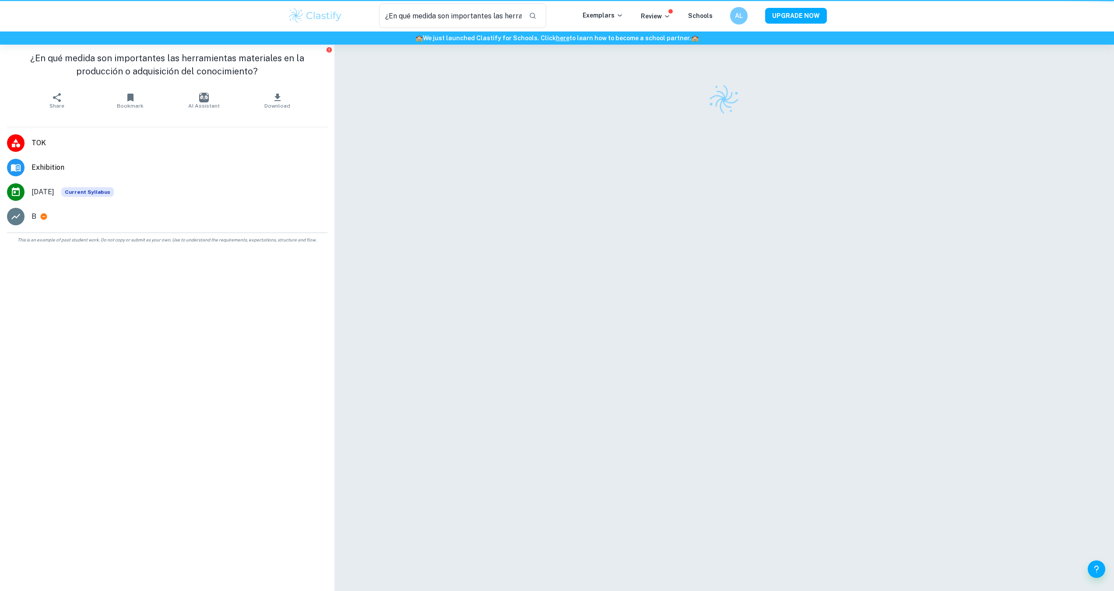
click at [346, 298] on div at bounding box center [724, 323] width 780 height 556
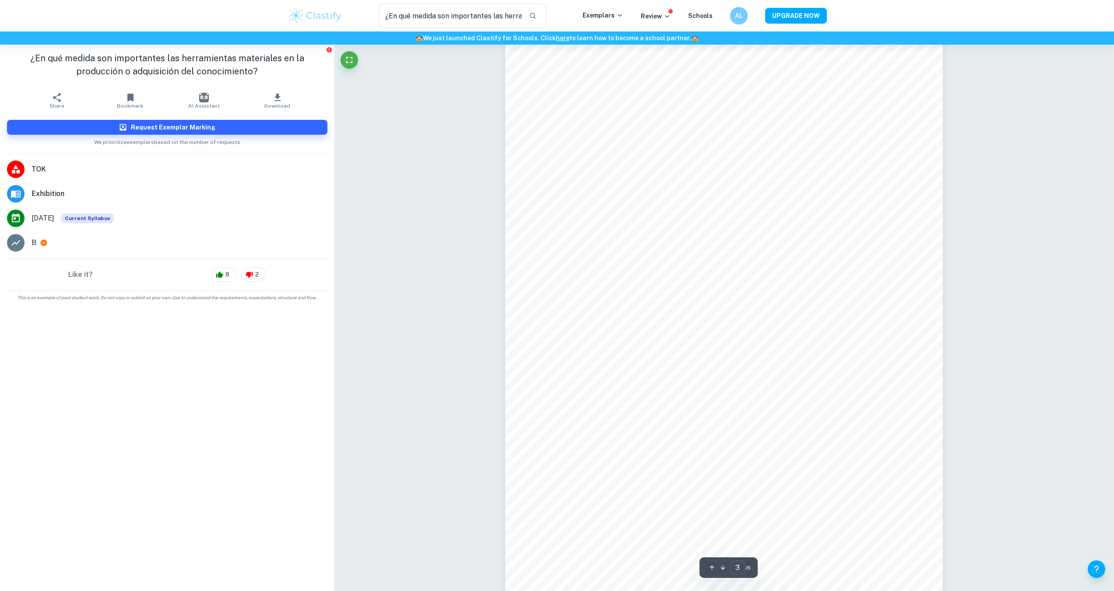
scroll to position [1445, 0]
click at [44, 243] on icon at bounding box center [44, 243] width 7 height 7
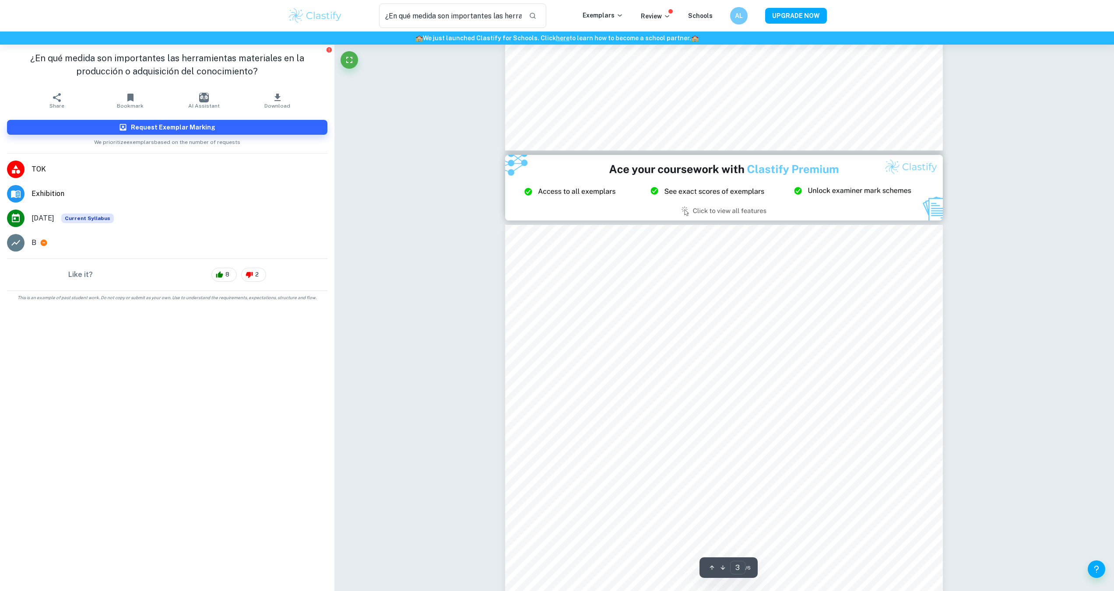
type input "2"
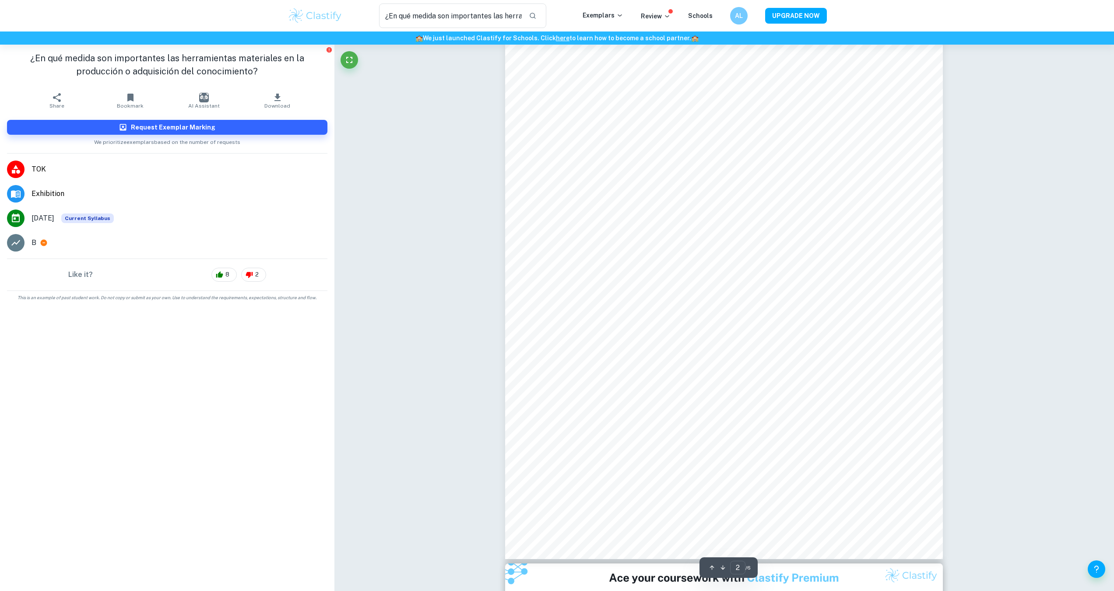
scroll to position [876, 0]
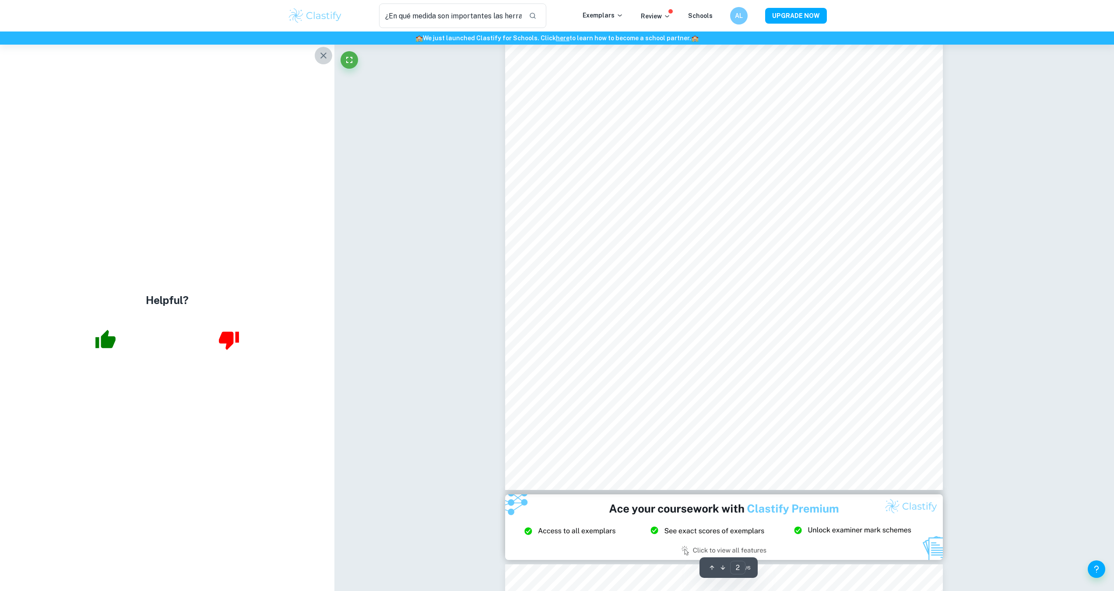
click at [324, 61] on button "button" at bounding box center [324, 56] width 18 height 18
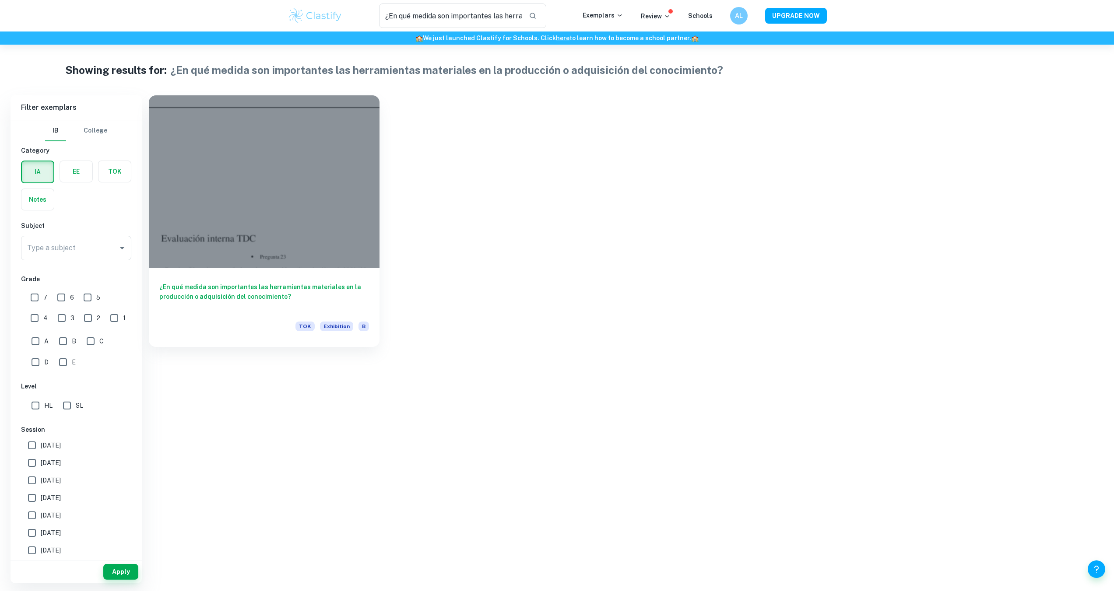
scroll to position [45, 0]
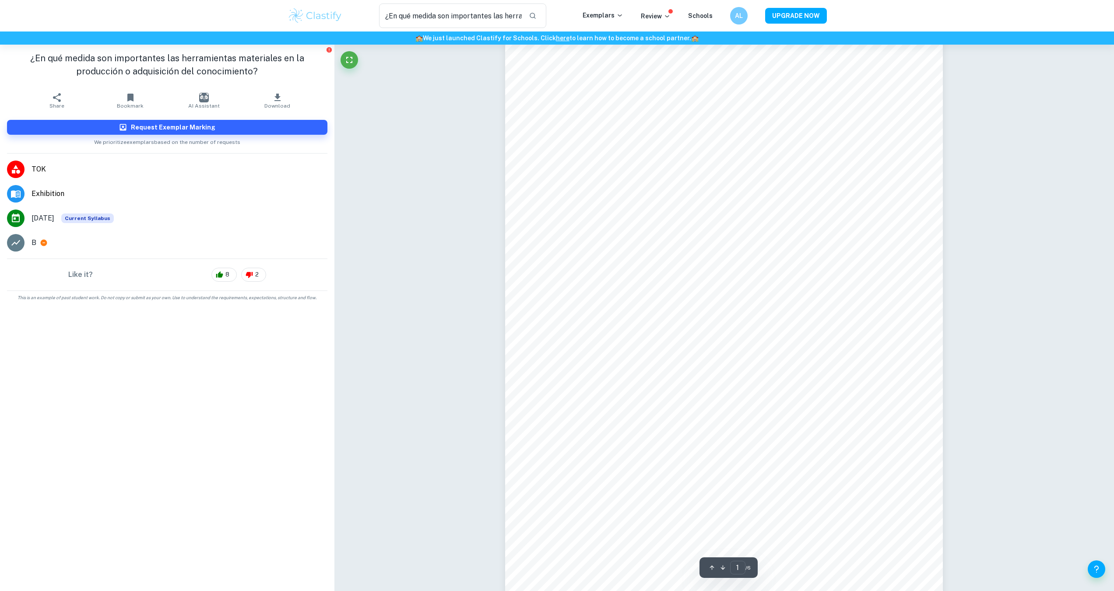
drag, startPoint x: 277, startPoint y: 92, endPoint x: 282, endPoint y: 94, distance: 4.7
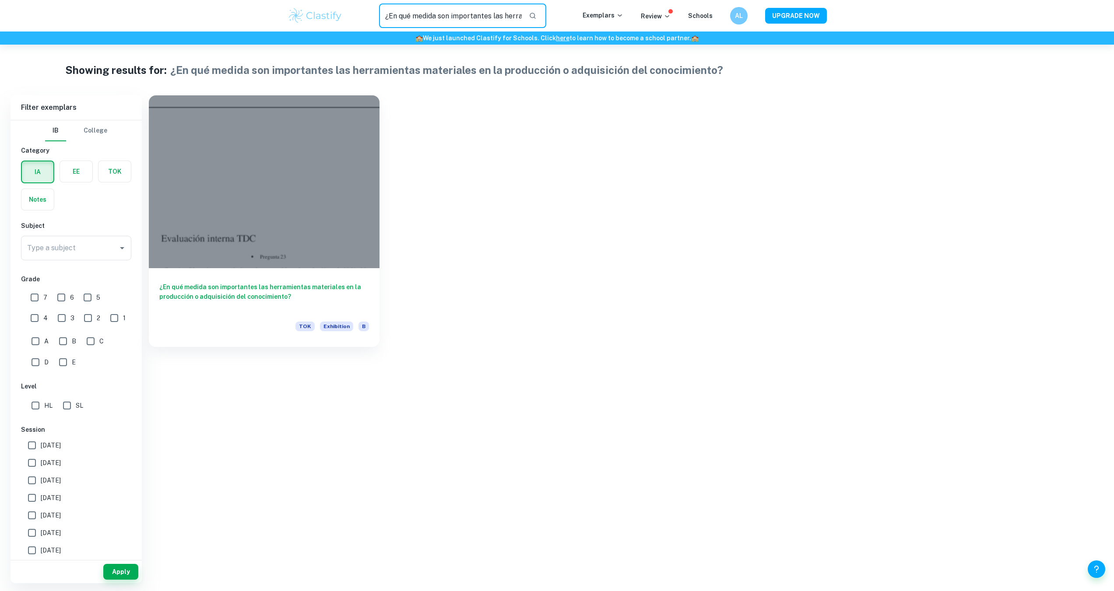
click at [420, 21] on input "¿En qué medida son importantes las herramientas materiales en la producción o a…" at bounding box center [450, 16] width 143 height 25
paste input "How important are material tools in the production or acquisition of knowledge"
type input "How important are material tools in the production or acquisition of knowledge"
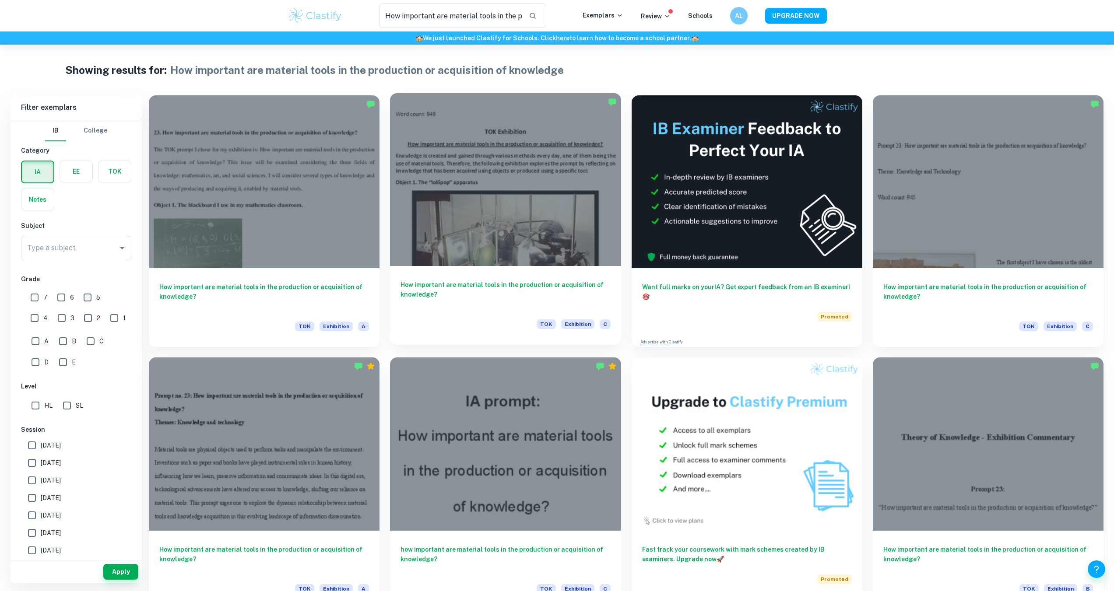
click at [447, 197] on div at bounding box center [505, 179] width 231 height 173
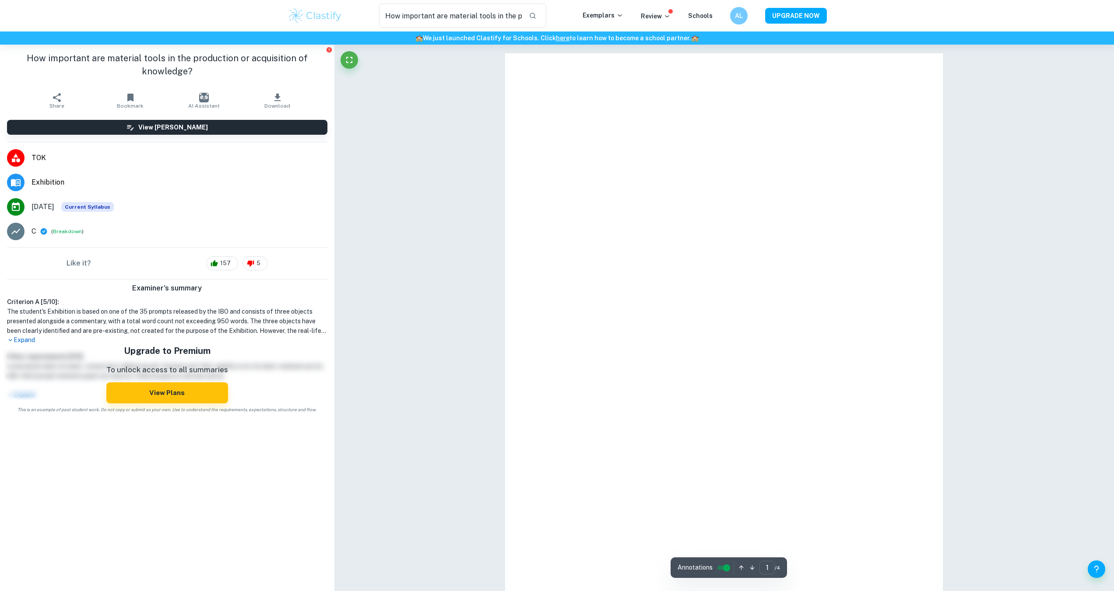
click at [32, 338] on p "Expand" at bounding box center [167, 340] width 320 height 9
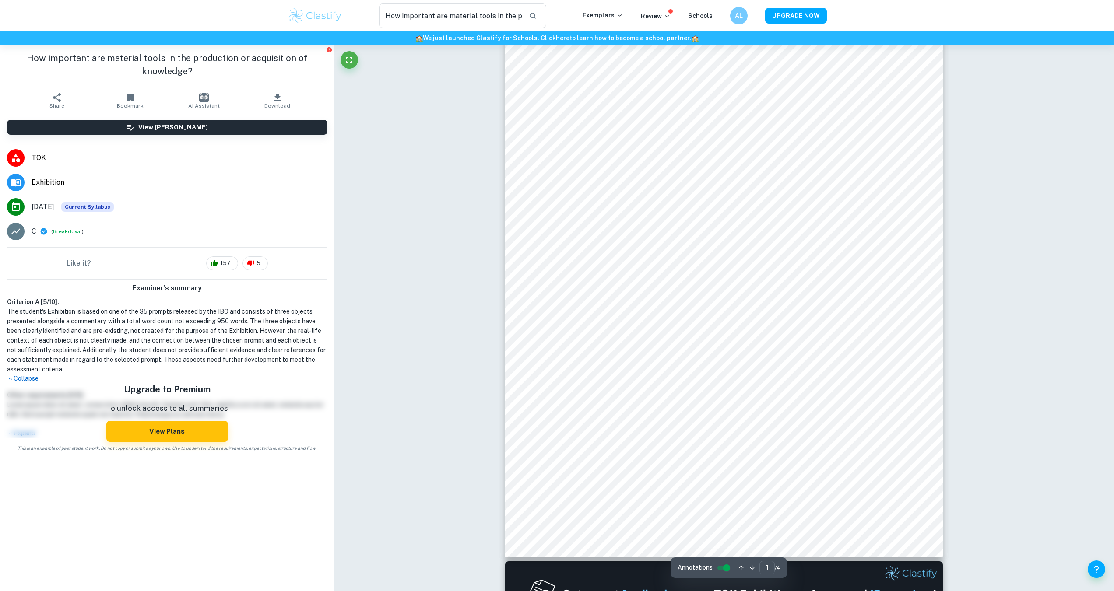
scroll to position [131, 0]
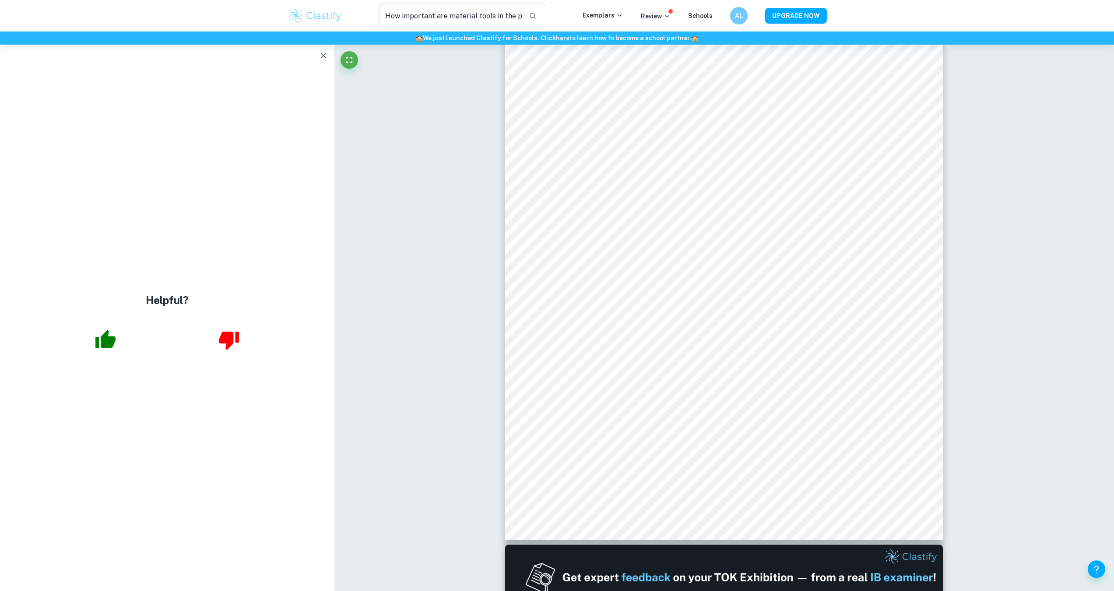
click at [319, 53] on icon "button" at bounding box center [323, 55] width 11 height 11
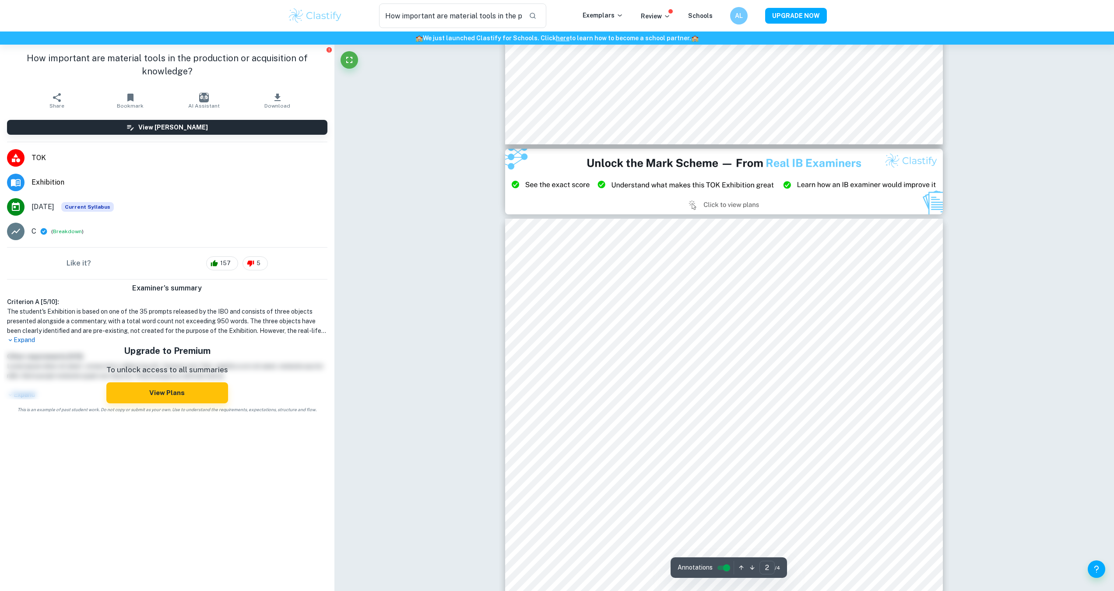
scroll to position [1051, 0]
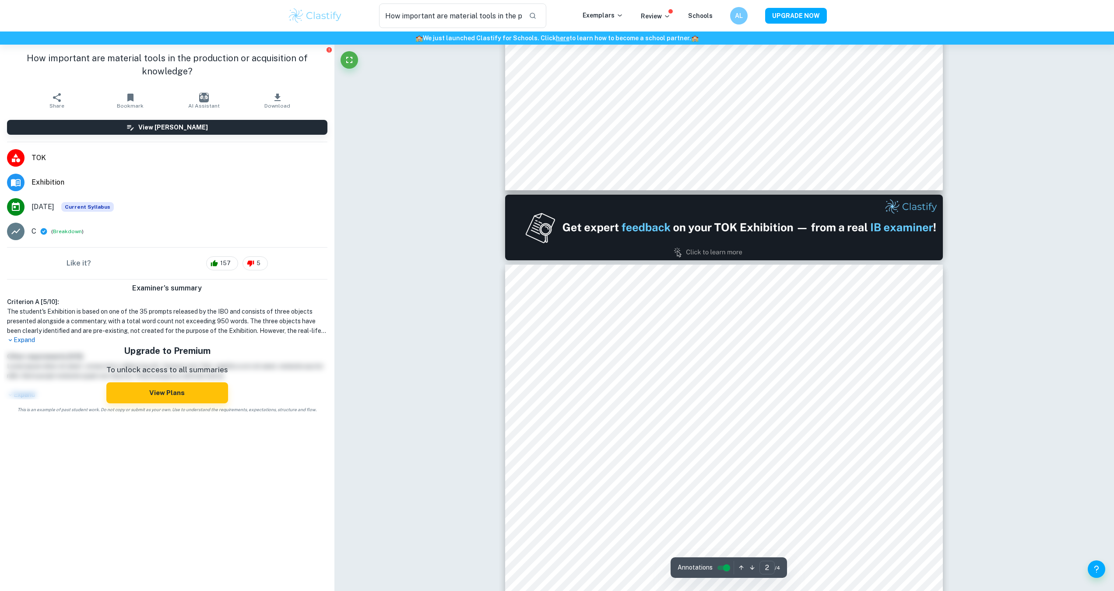
type input "1"
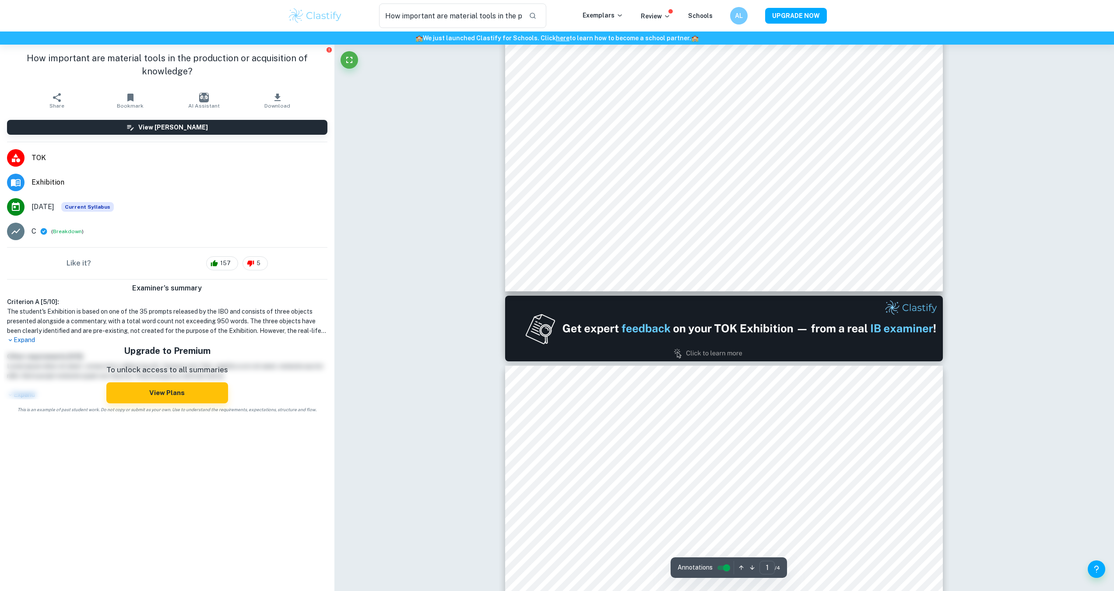
scroll to position [175, 0]
